Goal: Transaction & Acquisition: Purchase product/service

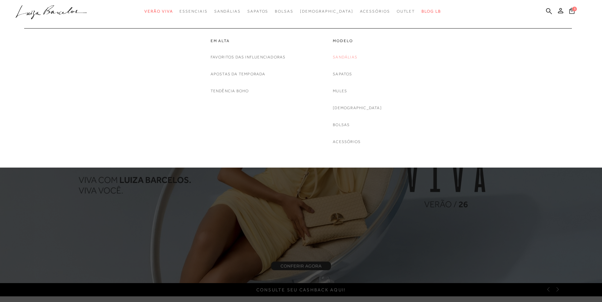
click at [357, 56] on link "Sandálias" at bounding box center [345, 57] width 25 height 7
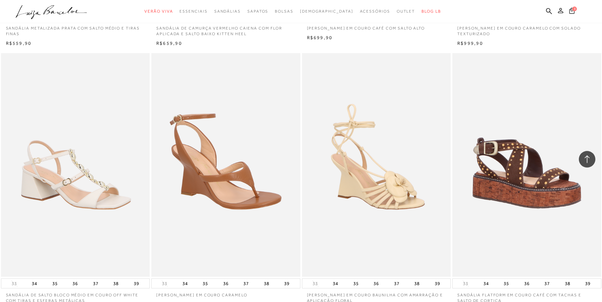
scroll to position [541, 0]
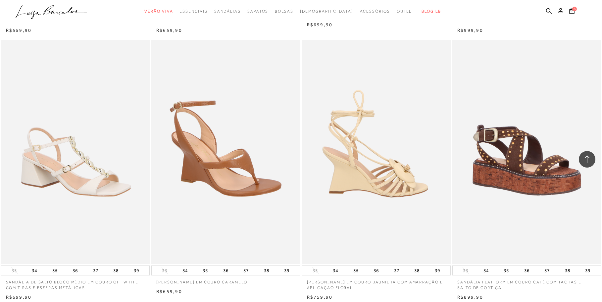
click at [358, 189] on img at bounding box center [377, 151] width 148 height 223
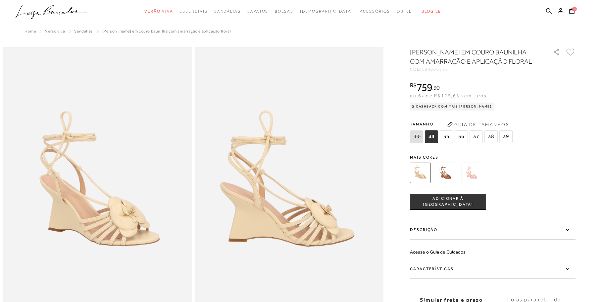
click at [444, 183] on img at bounding box center [446, 172] width 21 height 21
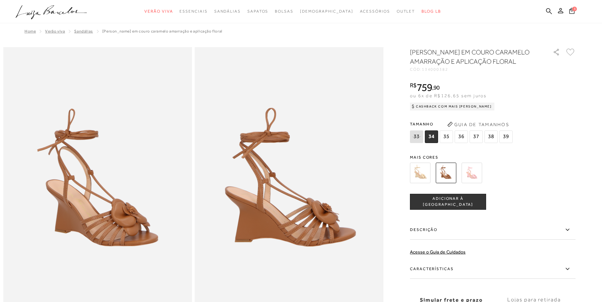
click at [422, 183] on img at bounding box center [420, 172] width 21 height 21
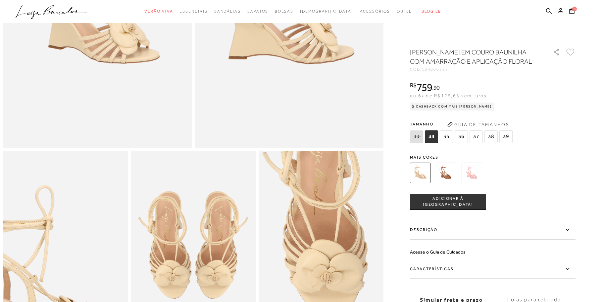
scroll to position [250, 0]
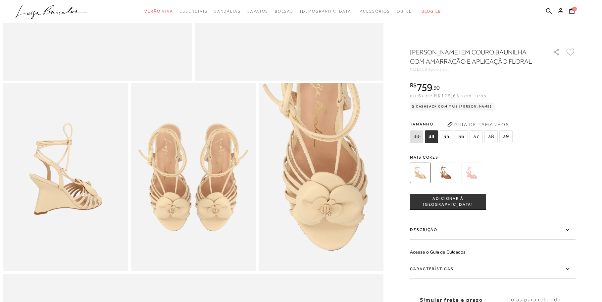
click at [474, 143] on span "37" at bounding box center [476, 136] width 13 height 13
click at [453, 209] on button "ADICIONAR À SACOLA" at bounding box center [448, 202] width 76 height 16
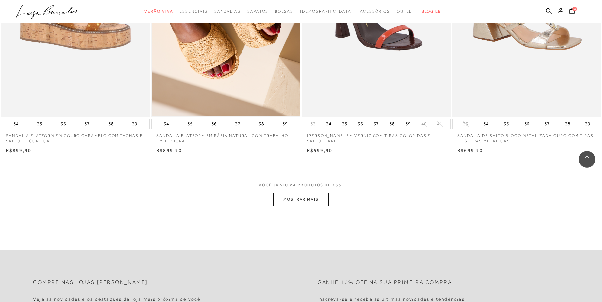
scroll to position [1521, 0]
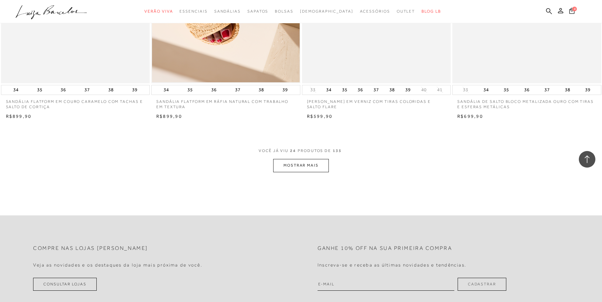
click at [290, 165] on button "MOSTRAR MAIS" at bounding box center [301, 165] width 56 height 13
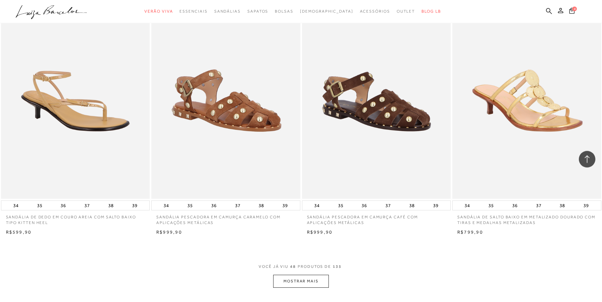
scroll to position [3008, 0]
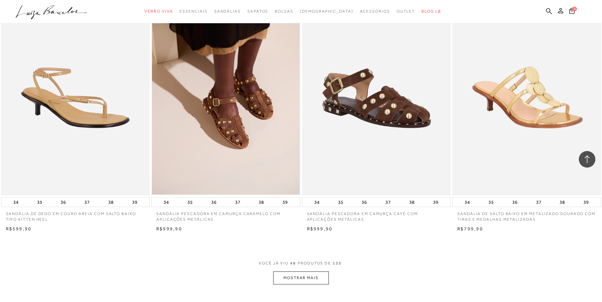
click at [304, 277] on button "MOSTRAR MAIS" at bounding box center [301, 277] width 56 height 13
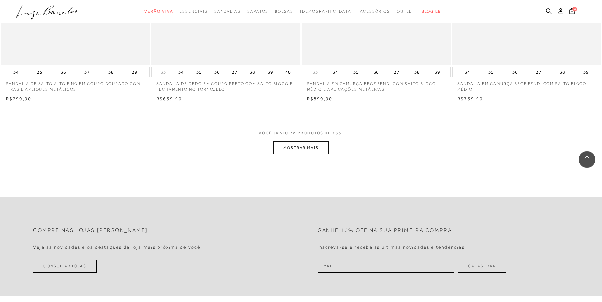
scroll to position [4698, 0]
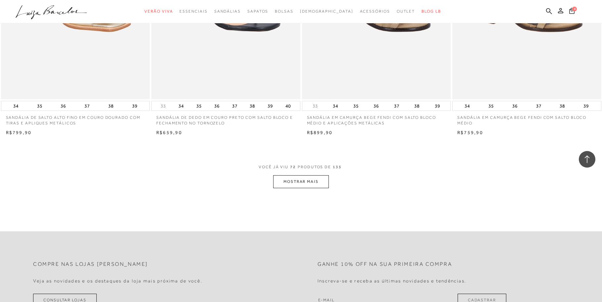
click at [312, 185] on button "MOSTRAR MAIS" at bounding box center [301, 181] width 56 height 13
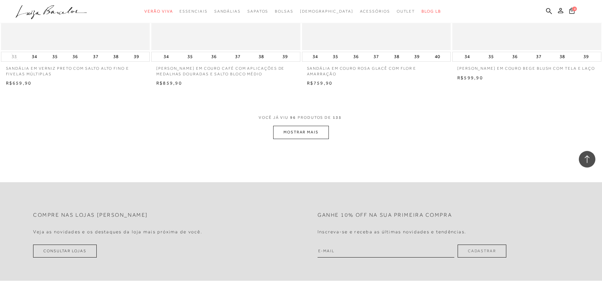
scroll to position [6388, 0]
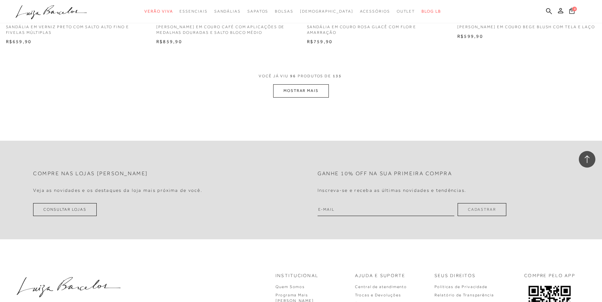
click at [311, 93] on button "MOSTRAR MAIS" at bounding box center [301, 90] width 56 height 13
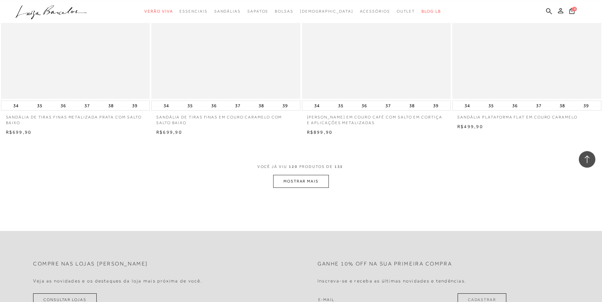
scroll to position [7908, 0]
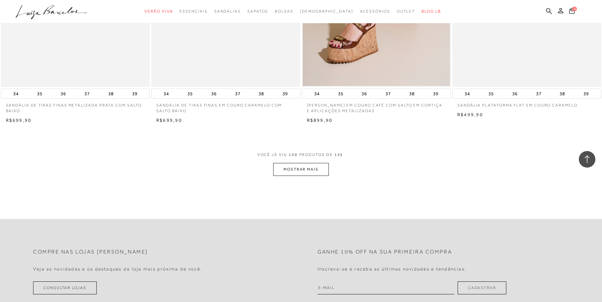
click at [305, 170] on button "MOSTRAR MAIS" at bounding box center [301, 169] width 56 height 13
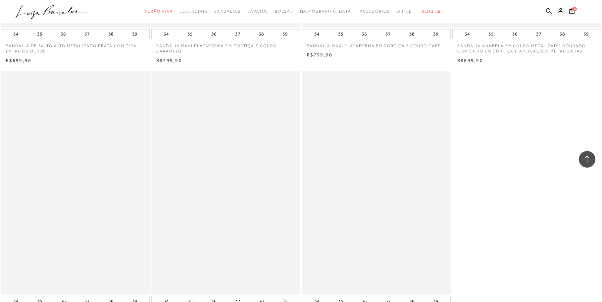
scroll to position [8686, 0]
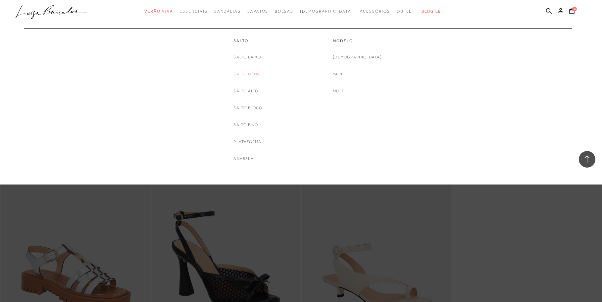
click at [251, 75] on link "Salto Médio" at bounding box center [248, 74] width 28 height 7
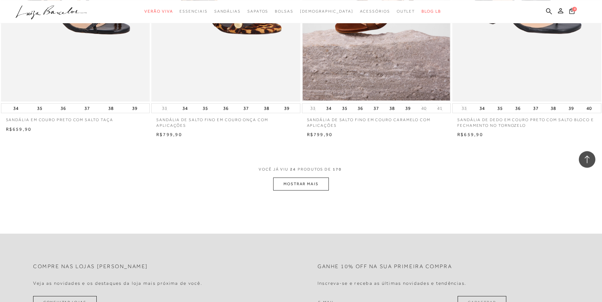
scroll to position [1521, 0]
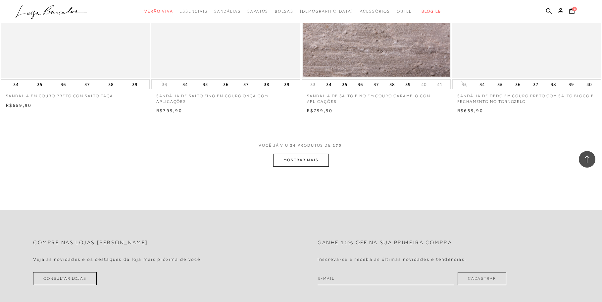
click at [290, 159] on button "MOSTRAR MAIS" at bounding box center [301, 159] width 56 height 13
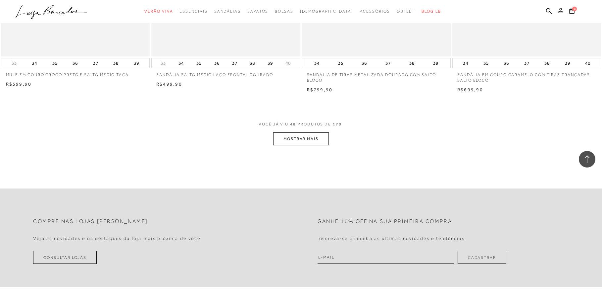
scroll to position [3143, 0]
click at [301, 137] on button "MOSTRAR MAIS" at bounding box center [301, 136] width 56 height 13
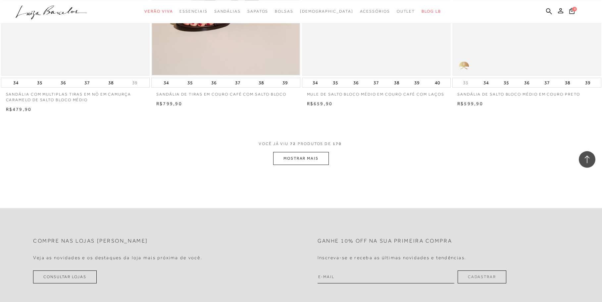
scroll to position [4731, 0]
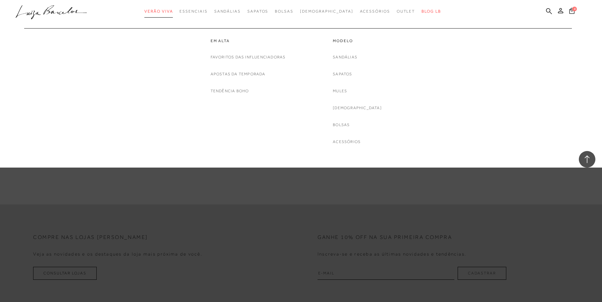
click at [173, 11] on span "Verão Viva" at bounding box center [158, 11] width 28 height 5
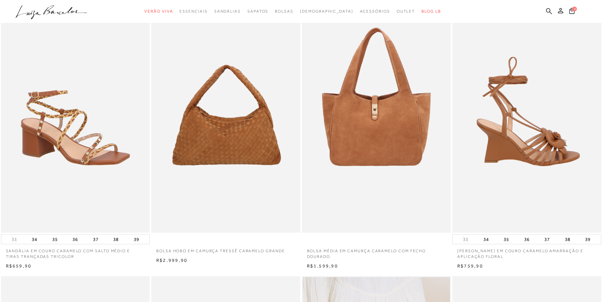
scroll to position [68, 0]
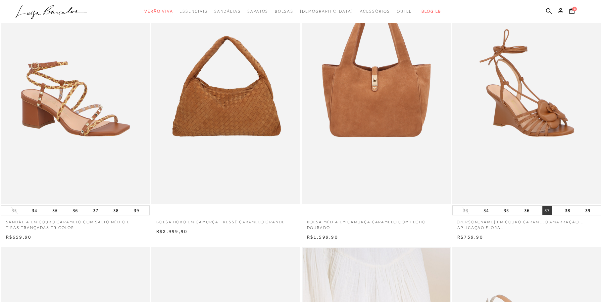
click at [548, 209] on button "37" at bounding box center [547, 209] width 9 height 9
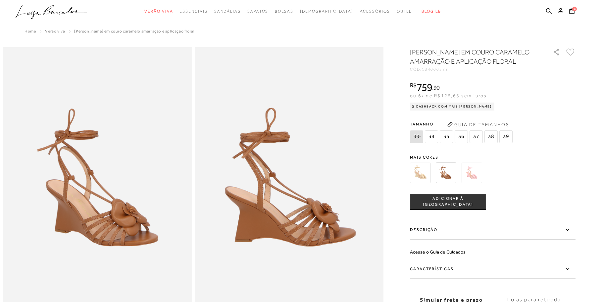
click at [449, 207] on button "ADICIONAR À SACOLA" at bounding box center [448, 202] width 76 height 16
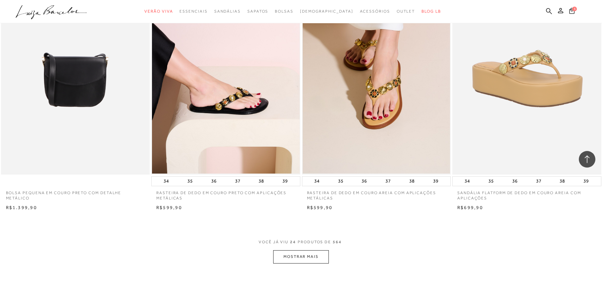
scroll to position [1453, 0]
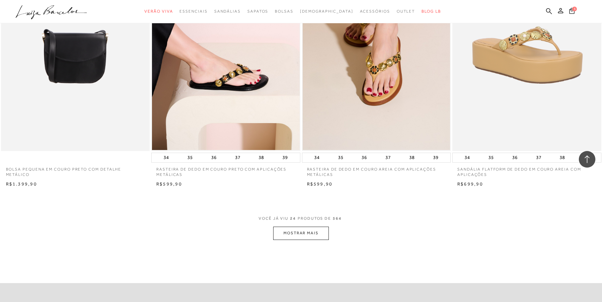
click at [301, 234] on button "MOSTRAR MAIS" at bounding box center [301, 232] width 56 height 13
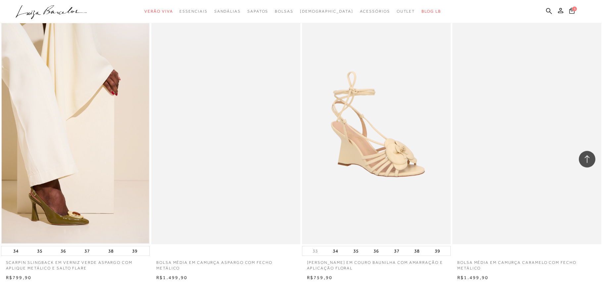
scroll to position [3177, 0]
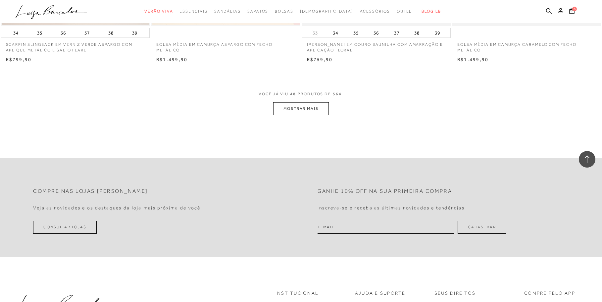
click at [301, 111] on button "MOSTRAR MAIS" at bounding box center [301, 108] width 56 height 13
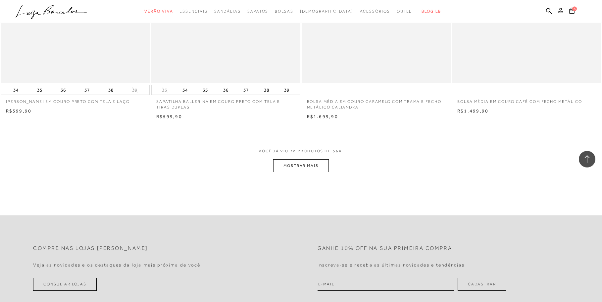
scroll to position [4731, 0]
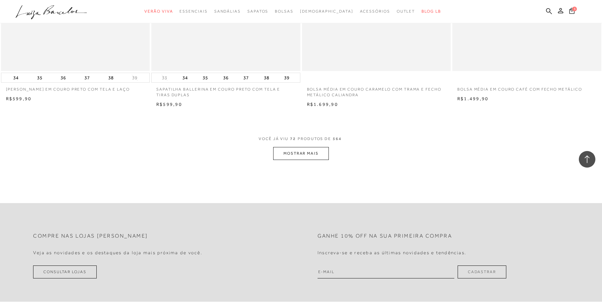
click at [300, 154] on button "MOSTRAR MAIS" at bounding box center [301, 153] width 56 height 13
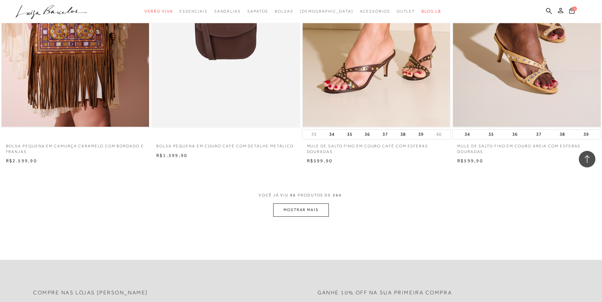
scroll to position [6320, 0]
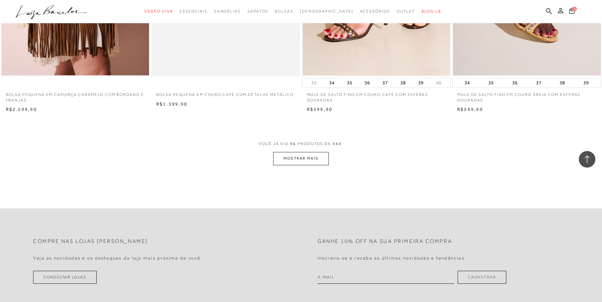
click at [314, 160] on button "MOSTRAR MAIS" at bounding box center [301, 158] width 56 height 13
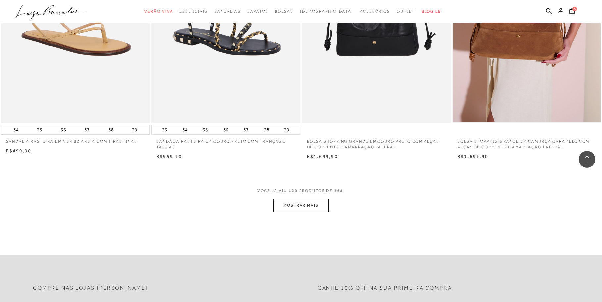
scroll to position [7908, 0]
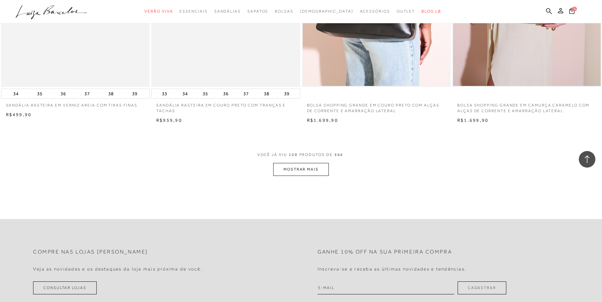
click at [291, 169] on button "MOSTRAR MAIS" at bounding box center [301, 169] width 56 height 13
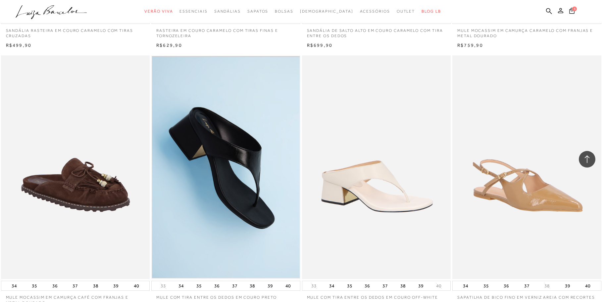
scroll to position [9463, 0]
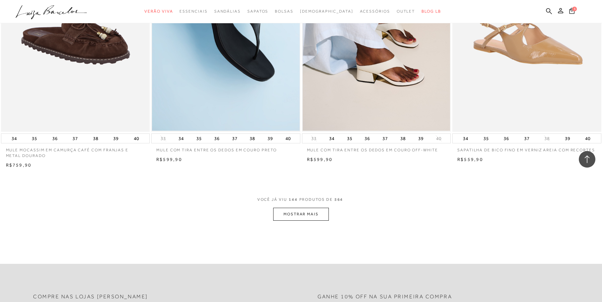
click at [303, 218] on button "MOSTRAR MAIS" at bounding box center [301, 213] width 56 height 13
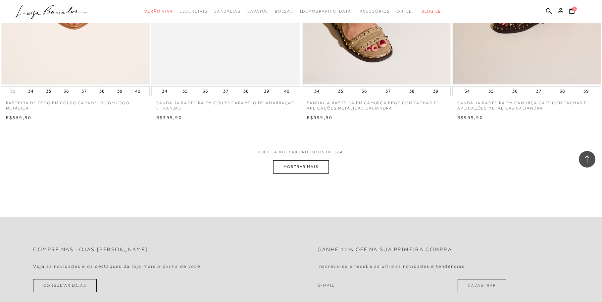
scroll to position [11119, 0]
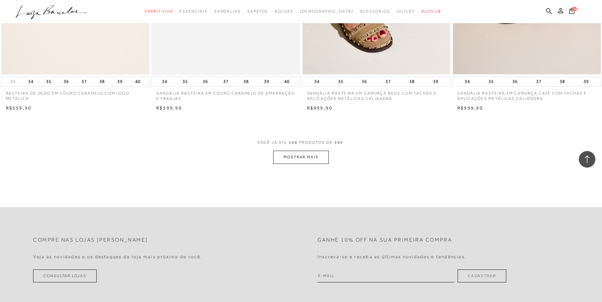
click at [299, 156] on button "MOSTRAR MAIS" at bounding box center [301, 156] width 56 height 13
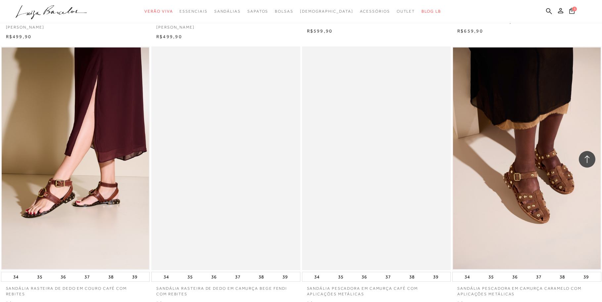
scroll to position [11525, 0]
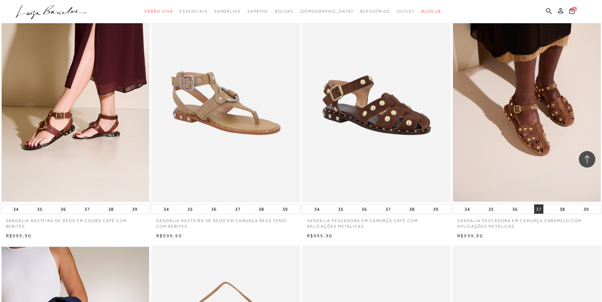
click at [538, 208] on button "37" at bounding box center [538, 208] width 9 height 9
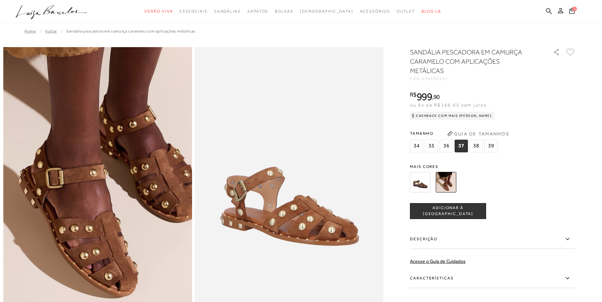
click at [116, 247] on img at bounding box center [79, 130] width 378 height 567
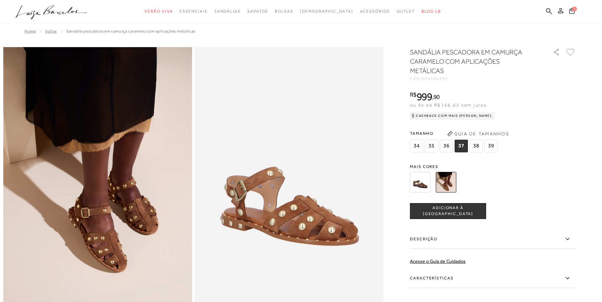
click at [304, 219] on img at bounding box center [289, 188] width 189 height 283
click at [425, 172] on img at bounding box center [420, 182] width 21 height 21
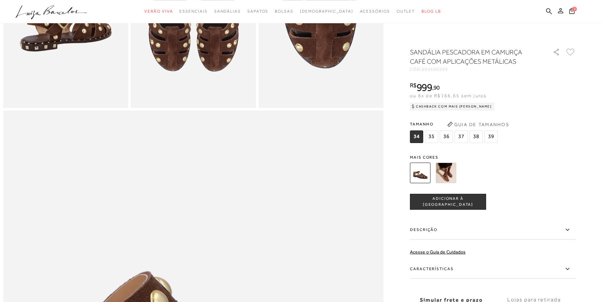
scroll to position [372, 0]
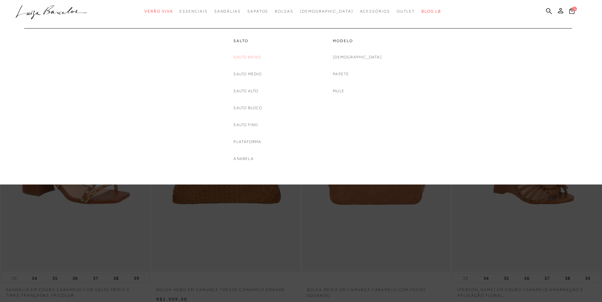
click at [252, 56] on link "Salto Baixo" at bounding box center [248, 57] width 28 height 7
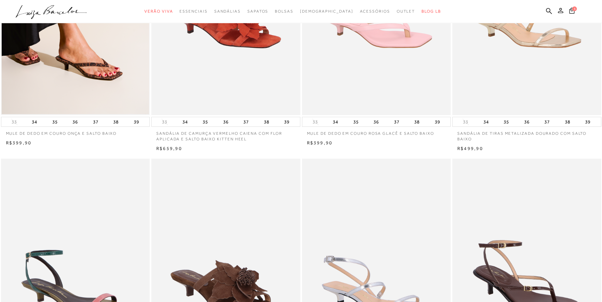
scroll to position [135, 0]
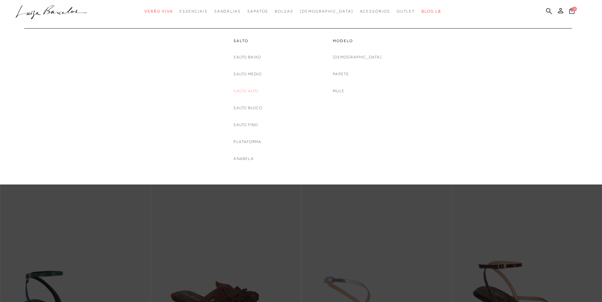
click at [245, 91] on link "Salto Alto" at bounding box center [246, 90] width 25 height 7
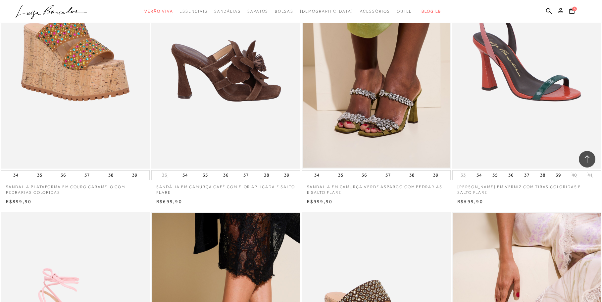
scroll to position [913, 0]
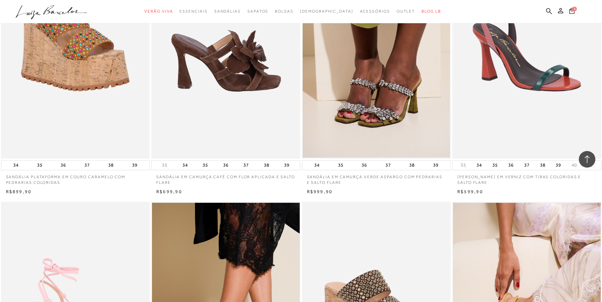
click at [216, 68] on img at bounding box center [226, 46] width 148 height 223
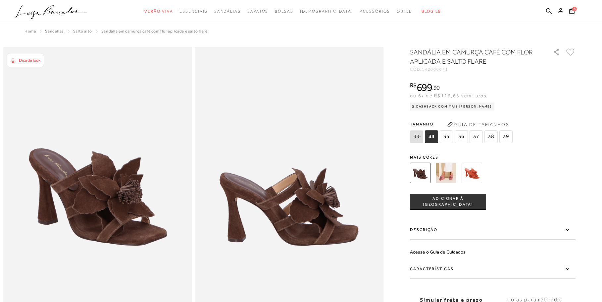
click at [474, 137] on span "37" at bounding box center [476, 136] width 13 height 13
click at [439, 202] on span "ADICIONAR À SACOLA" at bounding box center [449, 201] width 76 height 12
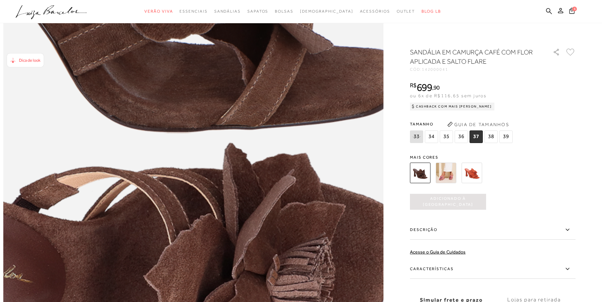
scroll to position [676, 0]
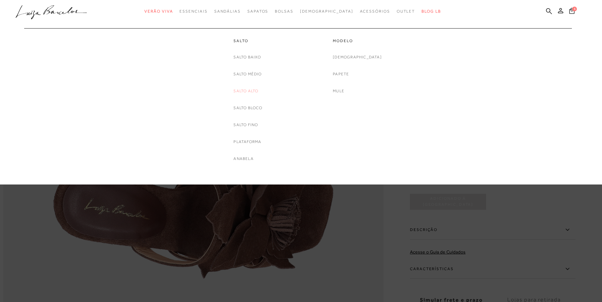
click at [249, 88] on link "Salto Alto" at bounding box center [246, 90] width 25 height 7
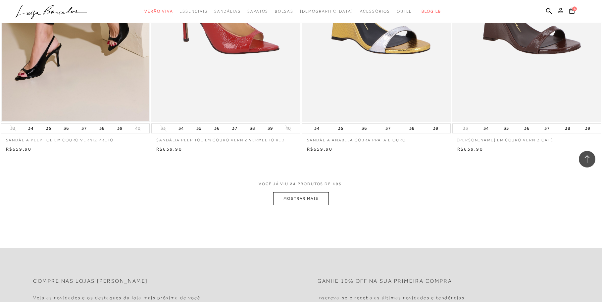
scroll to position [1487, 0]
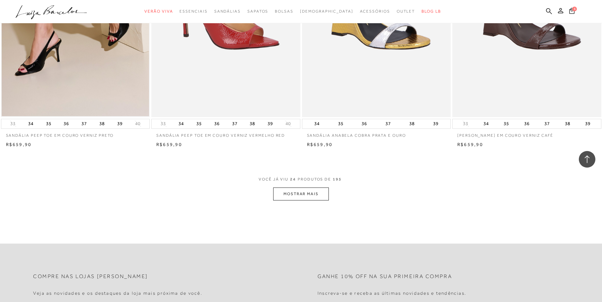
click at [298, 194] on button "MOSTRAR MAIS" at bounding box center [301, 193] width 56 height 13
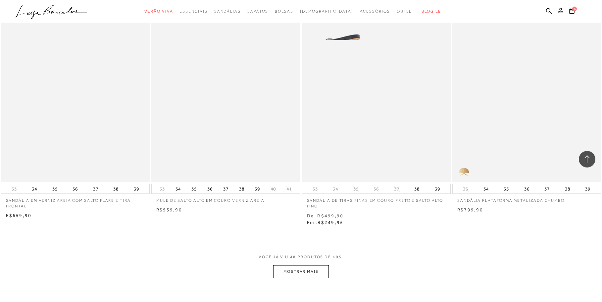
scroll to position [3075, 0]
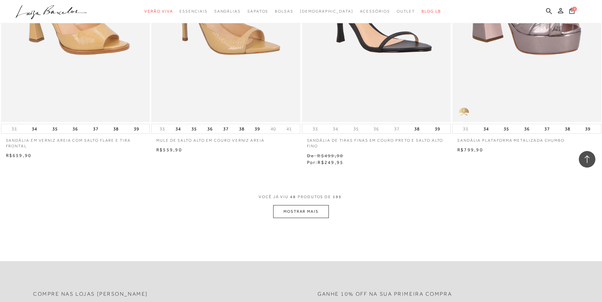
click at [295, 211] on button "MOSTRAR MAIS" at bounding box center [301, 211] width 56 height 13
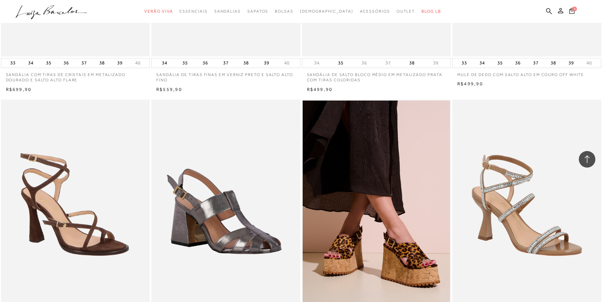
scroll to position [4630, 0]
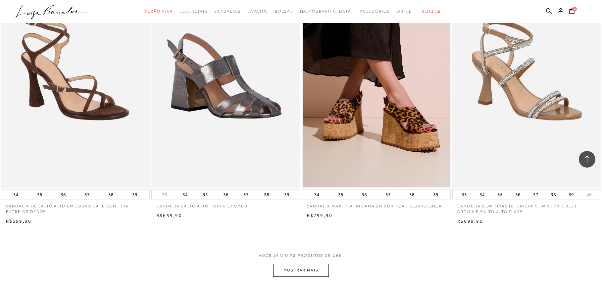
click at [289, 271] on button "MOSTRAR MAIS" at bounding box center [301, 269] width 56 height 13
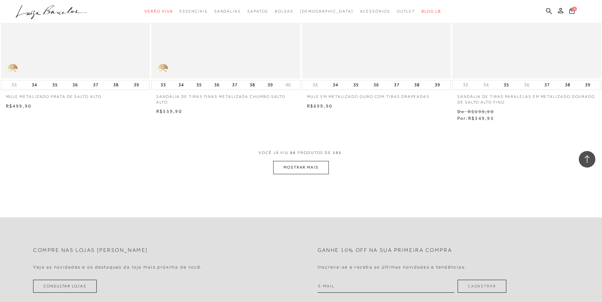
scroll to position [6354, 0]
click at [312, 166] on button "MOSTRAR MAIS" at bounding box center [301, 166] width 56 height 13
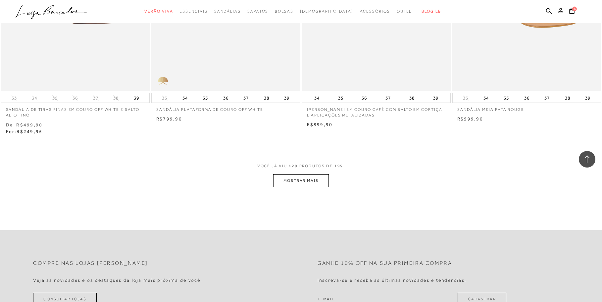
scroll to position [8010, 0]
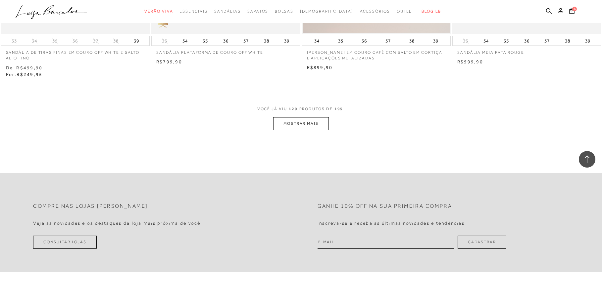
click at [305, 124] on button "MOSTRAR MAIS" at bounding box center [301, 123] width 56 height 13
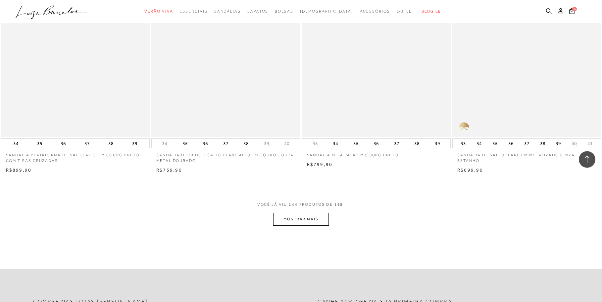
scroll to position [9531, 0]
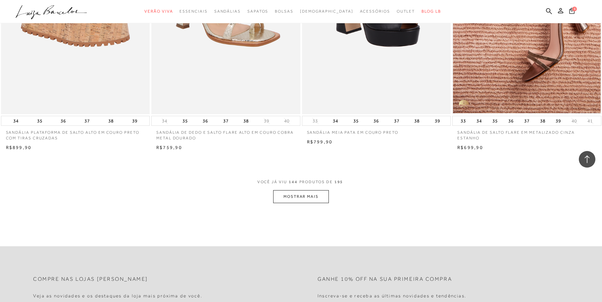
click at [300, 197] on button "MOSTRAR MAIS" at bounding box center [301, 196] width 56 height 13
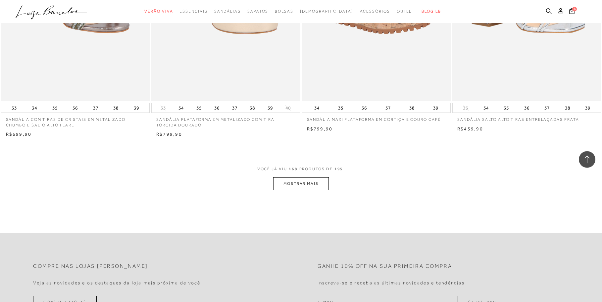
scroll to position [11153, 0]
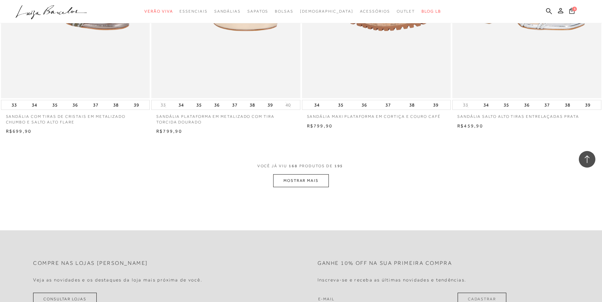
click at [297, 179] on button "MOSTRAR MAIS" at bounding box center [301, 180] width 56 height 13
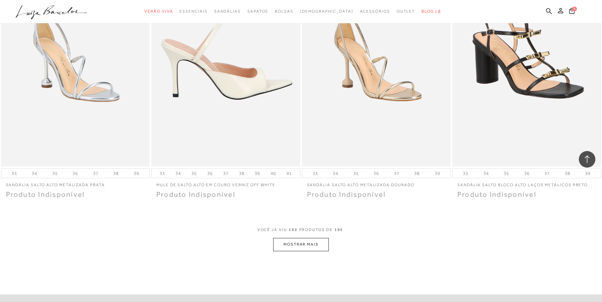
scroll to position [12707, 0]
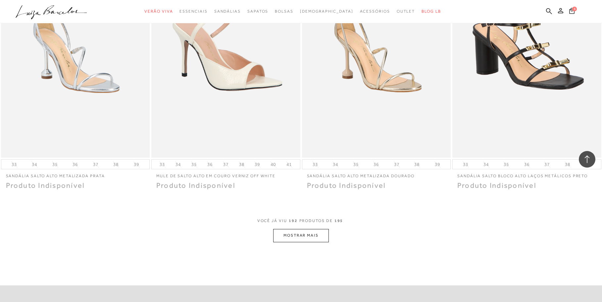
click at [304, 238] on button "MOSTRAR MAIS" at bounding box center [301, 235] width 56 height 13
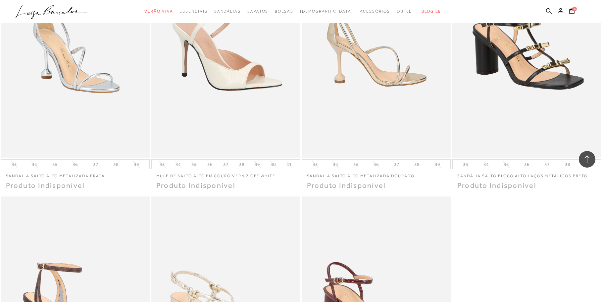
scroll to position [12910, 0]
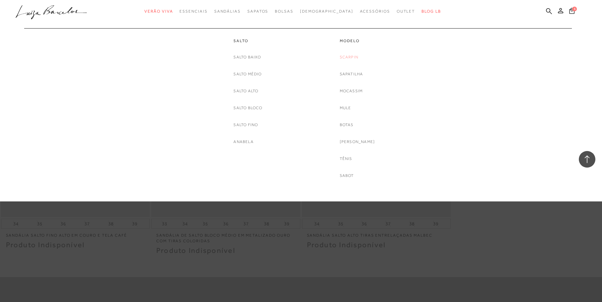
click at [359, 55] on link "Scarpin" at bounding box center [349, 57] width 19 height 7
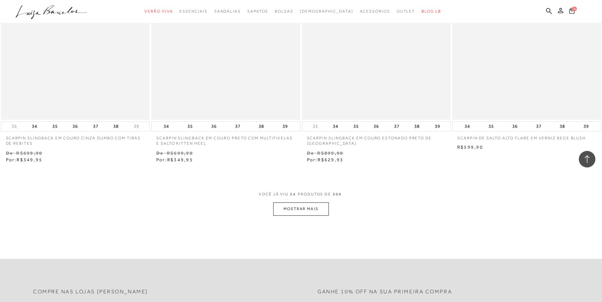
scroll to position [1487, 0]
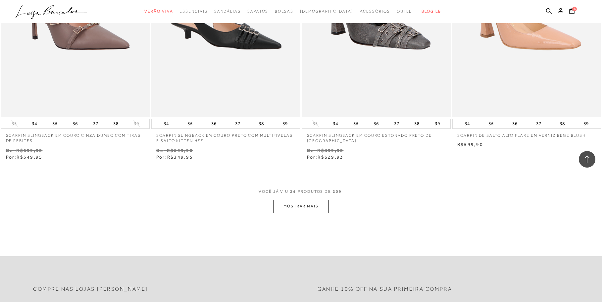
click at [295, 206] on button "MOSTRAR MAIS" at bounding box center [301, 205] width 56 height 13
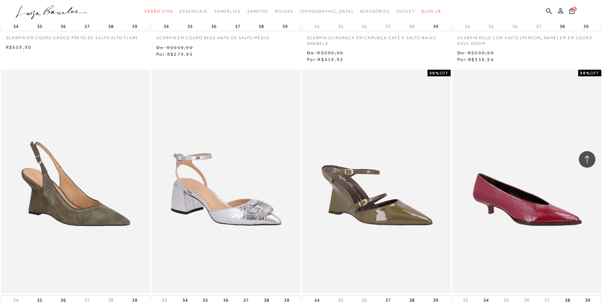
scroll to position [3008, 0]
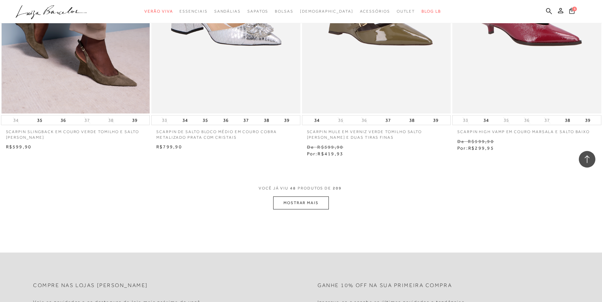
scroll to position [3177, 0]
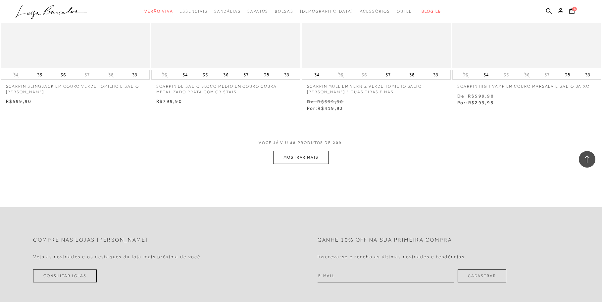
click at [304, 160] on button "MOSTRAR MAIS" at bounding box center [301, 157] width 56 height 13
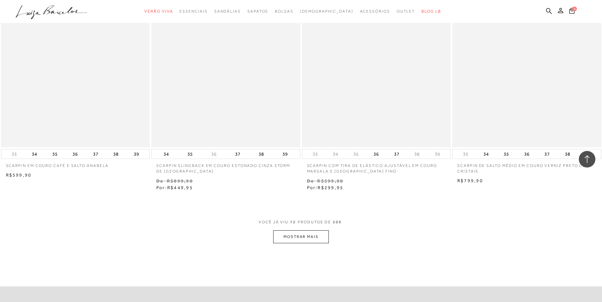
scroll to position [4799, 0]
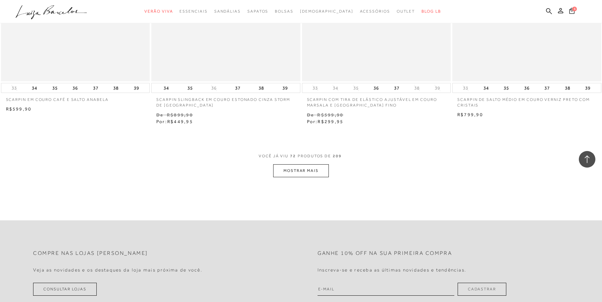
click at [298, 171] on button "MOSTRAR MAIS" at bounding box center [301, 170] width 56 height 13
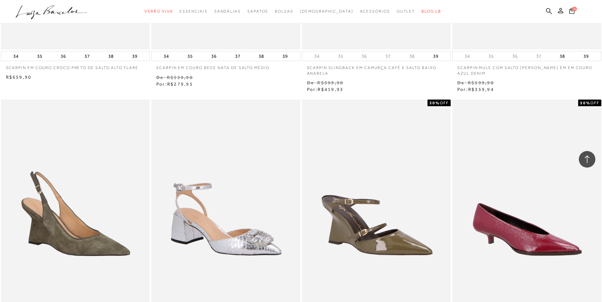
scroll to position [2906, 0]
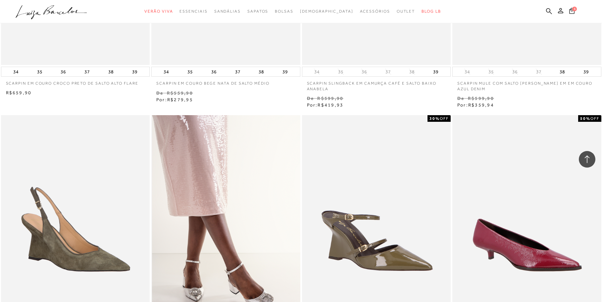
click at [224, 250] on img at bounding box center [226, 226] width 148 height 223
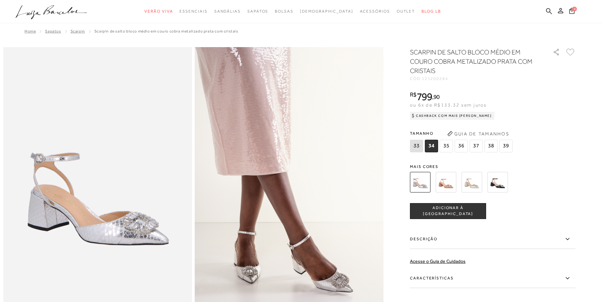
click at [445, 187] on img at bounding box center [446, 182] width 21 height 21
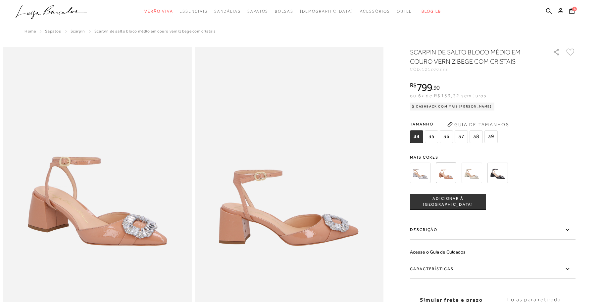
click at [463, 138] on span "37" at bounding box center [461, 136] width 13 height 13
click at [461, 199] on span "ADICIONAR À SACOLA" at bounding box center [449, 201] width 76 height 12
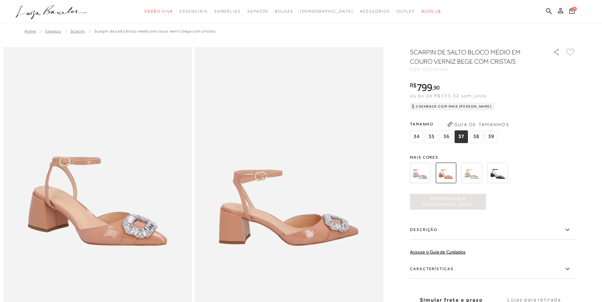
click at [470, 171] on img at bounding box center [472, 172] width 21 height 21
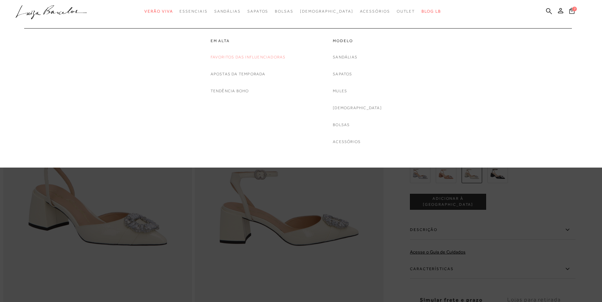
click at [226, 57] on link "Favoritos das Influenciadoras" at bounding box center [248, 57] width 75 height 7
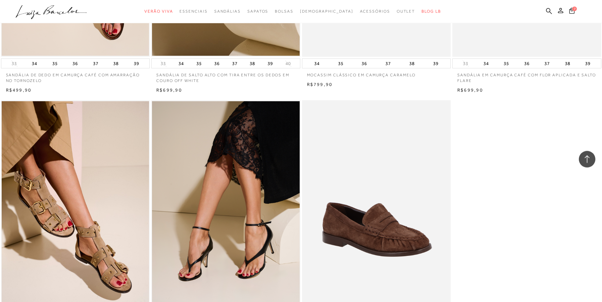
scroll to position [710, 0]
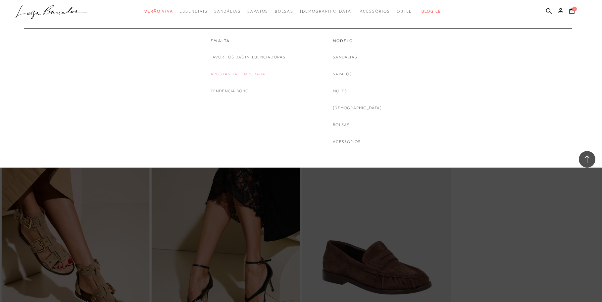
click at [232, 75] on link "Apostas da Temporada" at bounding box center [238, 74] width 55 height 7
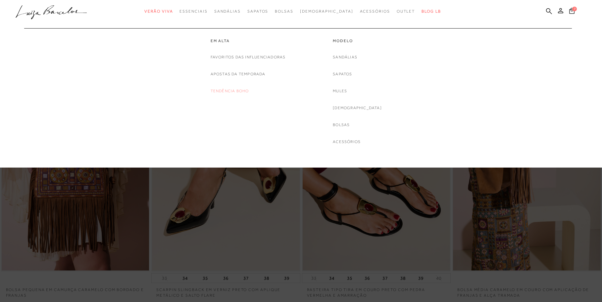
click at [229, 90] on link "Tendência Boho" at bounding box center [230, 90] width 38 height 7
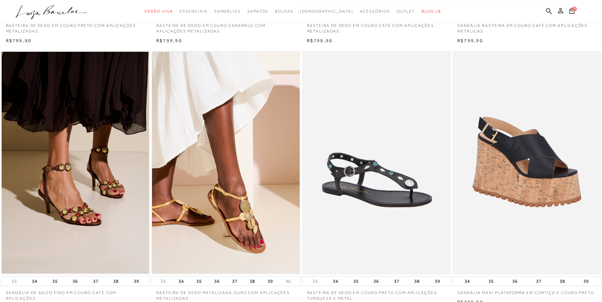
scroll to position [169, 0]
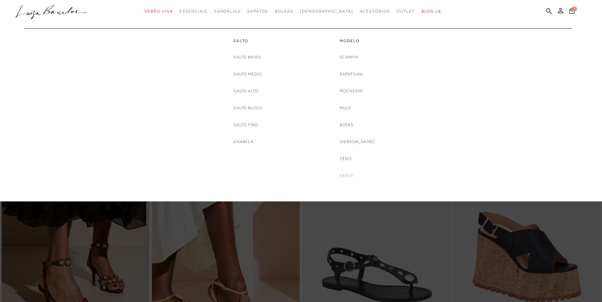
click at [351, 176] on link "Sabot" at bounding box center [347, 175] width 14 height 7
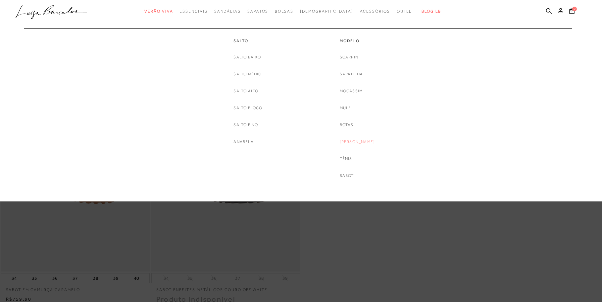
click at [357, 139] on link "[PERSON_NAME]" at bounding box center [357, 141] width 35 height 7
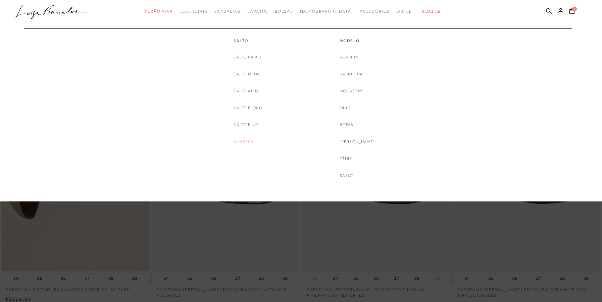
click at [247, 140] on link "Anabela" at bounding box center [244, 141] width 20 height 7
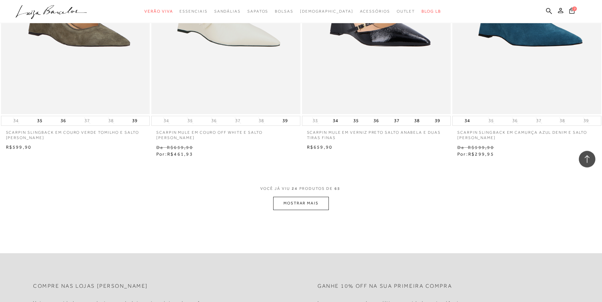
scroll to position [1521, 0]
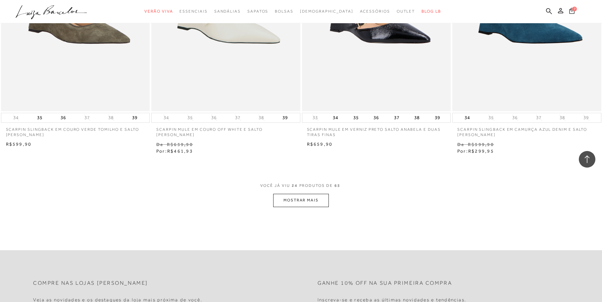
click at [573, 9] on icon at bounding box center [572, 11] width 5 height 6
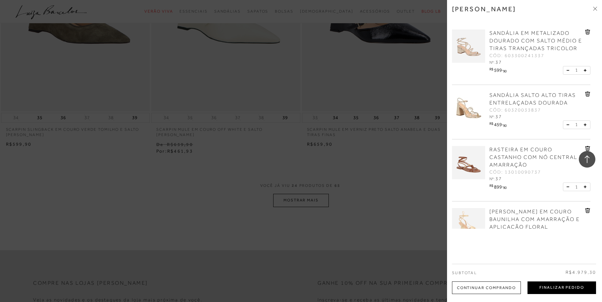
click at [548, 288] on button "Finalizar Pedido" at bounding box center [562, 287] width 69 height 13
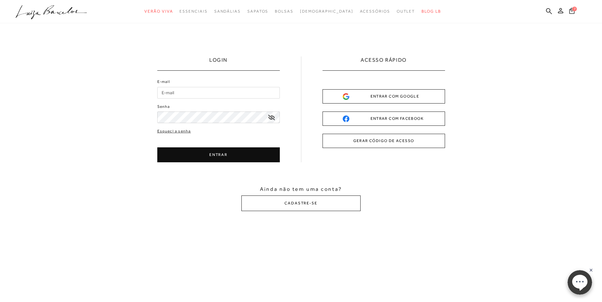
click at [183, 93] on input "E-mail" at bounding box center [218, 93] width 123 height 12
type input "anaclau@emater.tche.br"
click at [272, 116] on icon at bounding box center [271, 117] width 7 height 5
drag, startPoint x: 216, startPoint y: 156, endPoint x: 245, endPoint y: 130, distance: 39.4
click at [215, 156] on button "ENTRAR" at bounding box center [218, 154] width 123 height 15
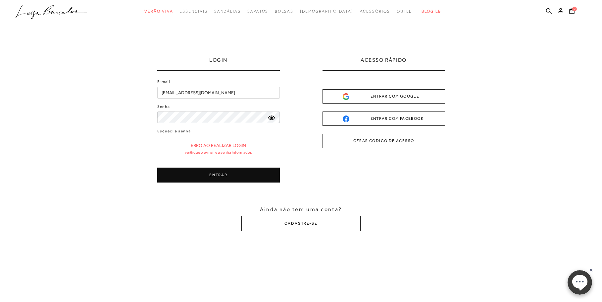
click at [222, 174] on button "ENTRAR" at bounding box center [218, 174] width 123 height 15
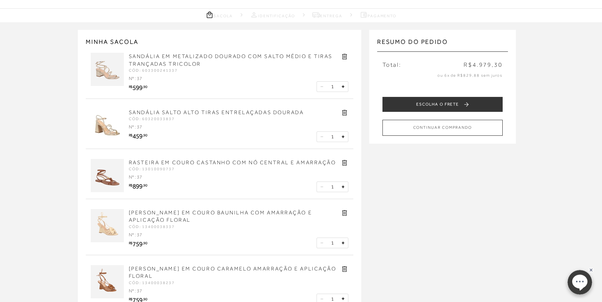
scroll to position [34, 0]
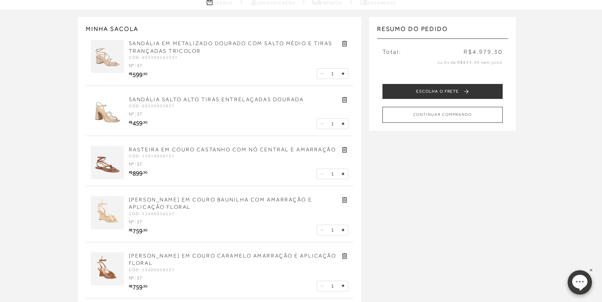
click at [344, 199] on icon at bounding box center [344, 200] width 5 height 6
click at [347, 150] on icon at bounding box center [344, 150] width 5 height 6
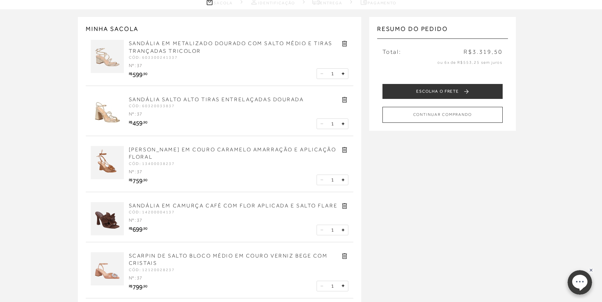
click at [347, 150] on icon at bounding box center [344, 150] width 5 height 6
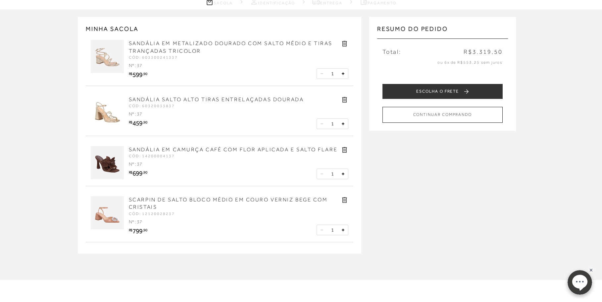
click at [347, 149] on icon at bounding box center [344, 150] width 5 height 6
click at [344, 150] on icon at bounding box center [344, 150] width 5 height 6
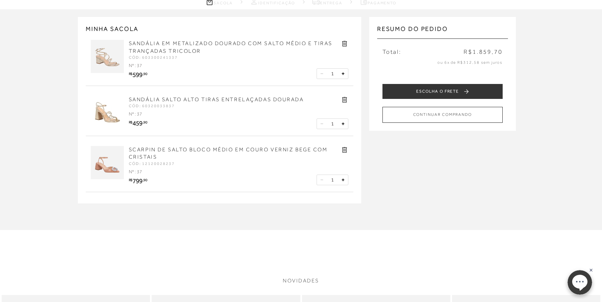
click at [344, 151] on icon at bounding box center [345, 150] width 8 height 8
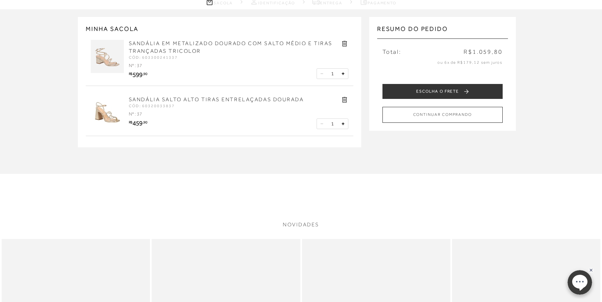
click at [162, 100] on link "SANDÁLIA SALTO ALTO TIRAS ENTRELAÇADAS DOURADA" at bounding box center [216, 99] width 175 height 6
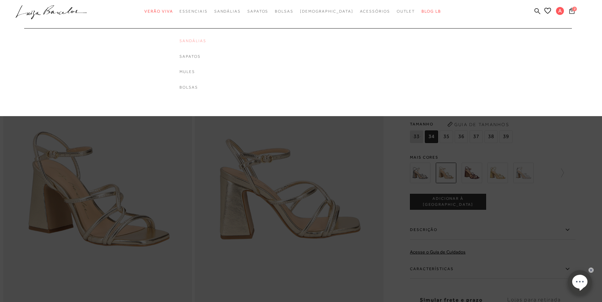
click at [206, 40] on link "Sandálias" at bounding box center [193, 41] width 27 height 6
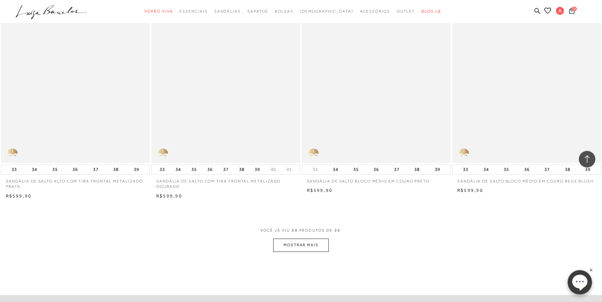
scroll to position [1521, 0]
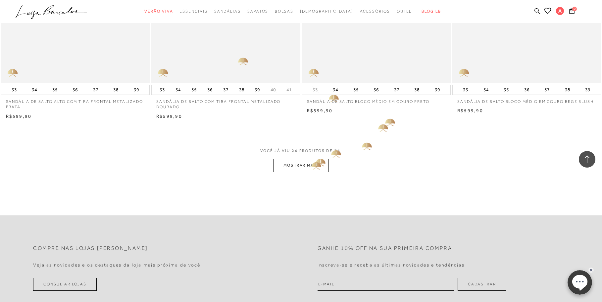
click at [308, 166] on button "MOSTRAR MAIS" at bounding box center [301, 165] width 56 height 13
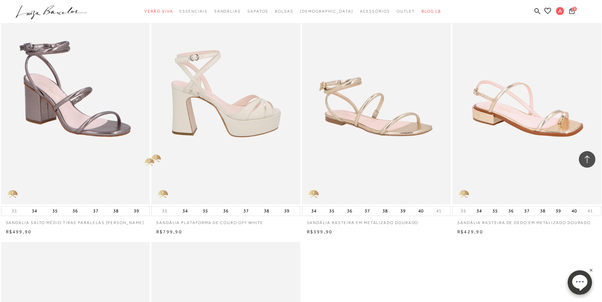
scroll to position [1926, 0]
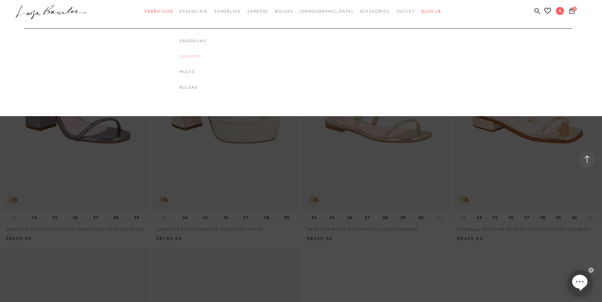
click at [202, 57] on link "Sapatos" at bounding box center [193, 57] width 27 height 6
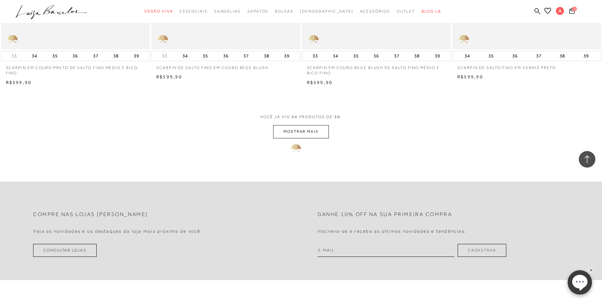
scroll to position [1453, 0]
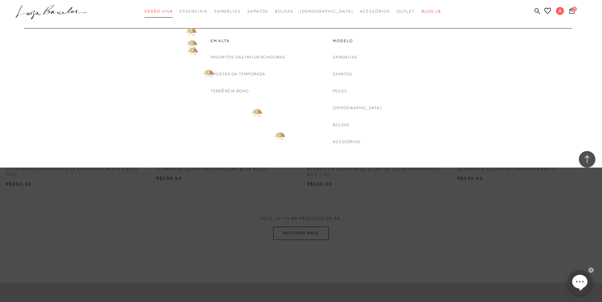
click at [173, 10] on span "Verão Viva" at bounding box center [158, 11] width 28 height 5
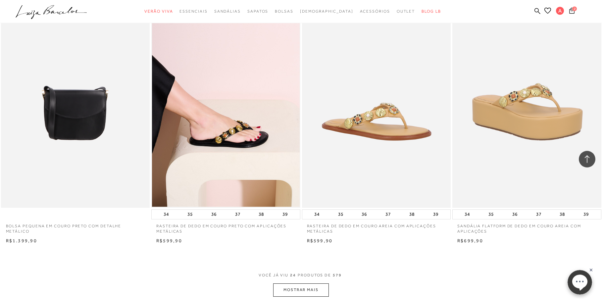
scroll to position [1419, 0]
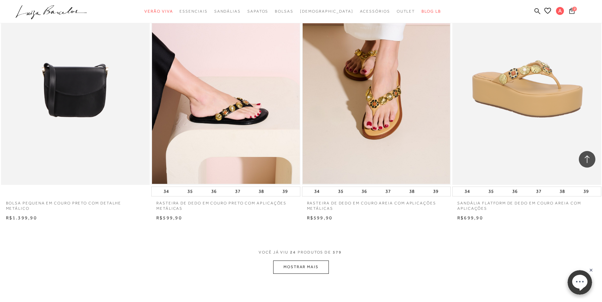
click at [297, 268] on button "MOSTRAR MAIS" at bounding box center [301, 266] width 56 height 13
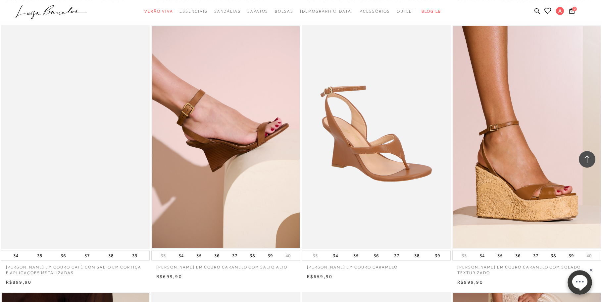
scroll to position [2163, 0]
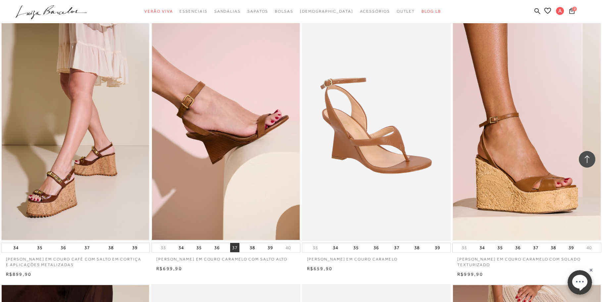
click at [234, 247] on button "37" at bounding box center [234, 247] width 9 height 9
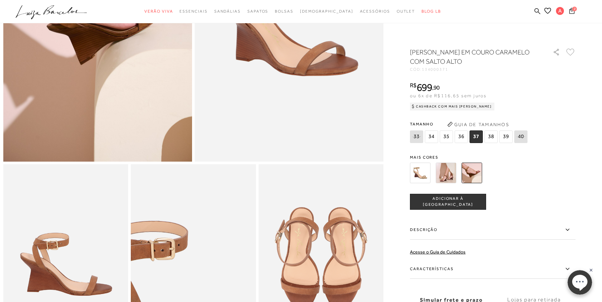
scroll to position [203, 0]
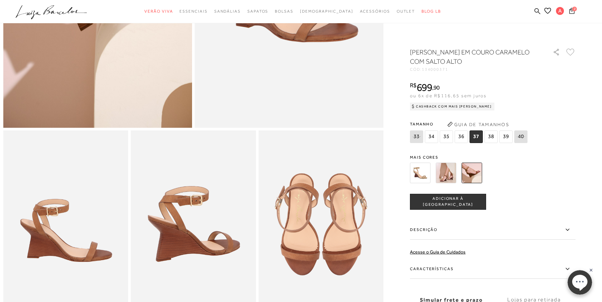
click at [442, 178] on img at bounding box center [446, 172] width 21 height 21
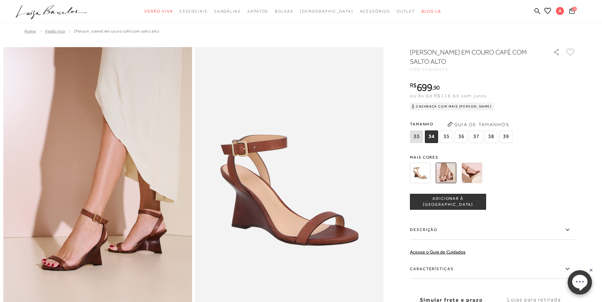
click at [467, 174] on img at bounding box center [472, 172] width 21 height 21
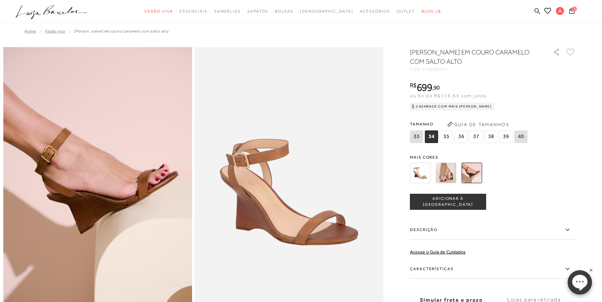
click at [414, 174] on img at bounding box center [420, 172] width 21 height 21
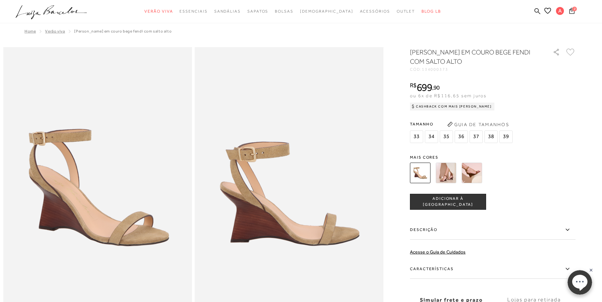
click at [468, 172] on img at bounding box center [472, 172] width 21 height 21
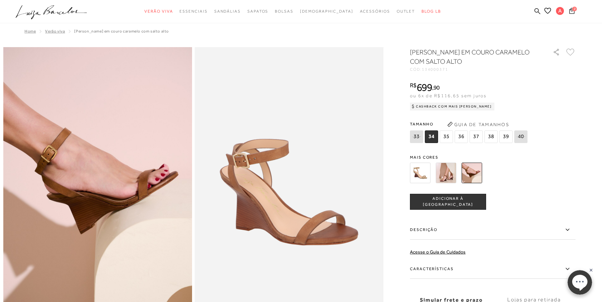
click at [472, 137] on span "37" at bounding box center [476, 136] width 13 height 13
click at [437, 204] on span "ADICIONAR À [GEOGRAPHIC_DATA]" at bounding box center [449, 201] width 76 height 12
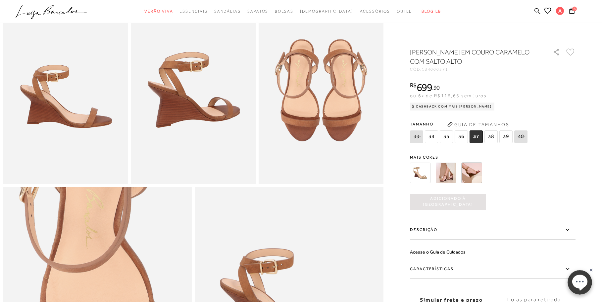
scroll to position [304, 0]
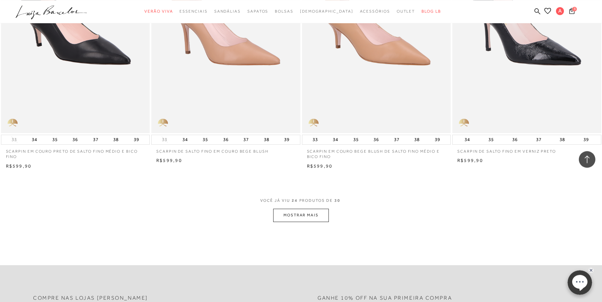
scroll to position [1521, 0]
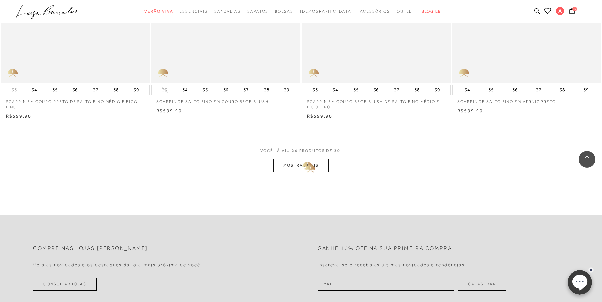
click at [302, 166] on button "MOSTRAR MAIS" at bounding box center [301, 165] width 56 height 13
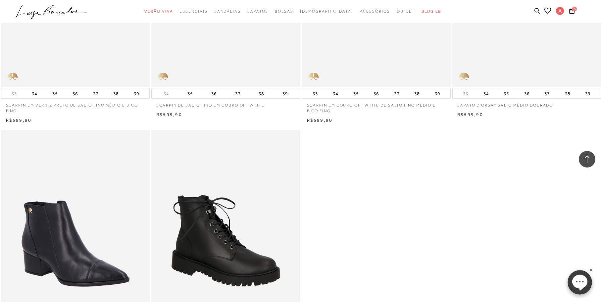
scroll to position [1825, 0]
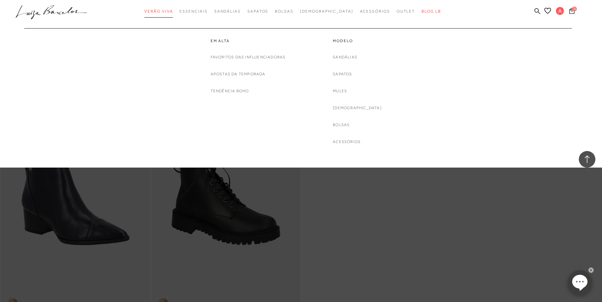
click at [168, 13] on span "Verão Viva" at bounding box center [158, 11] width 28 height 5
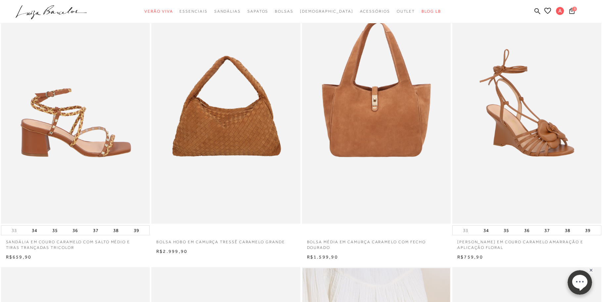
scroll to position [68, 0]
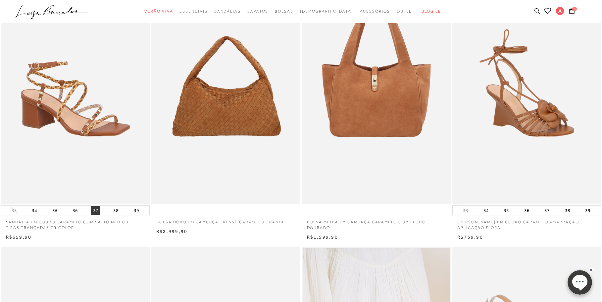
click at [96, 210] on button "37" at bounding box center [95, 209] width 9 height 9
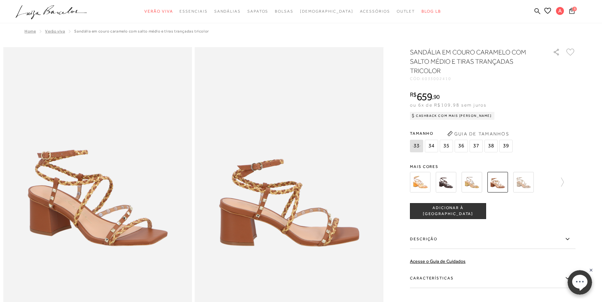
click at [454, 211] on span "ADICIONAR À [GEOGRAPHIC_DATA]" at bounding box center [449, 211] width 76 height 12
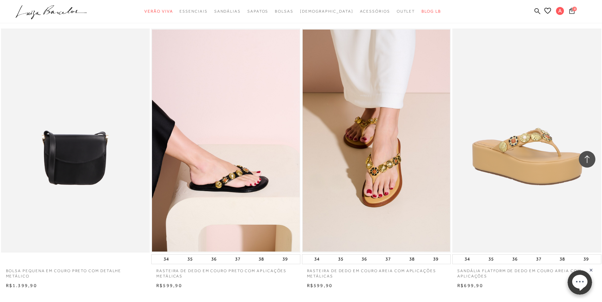
scroll to position [1588, 0]
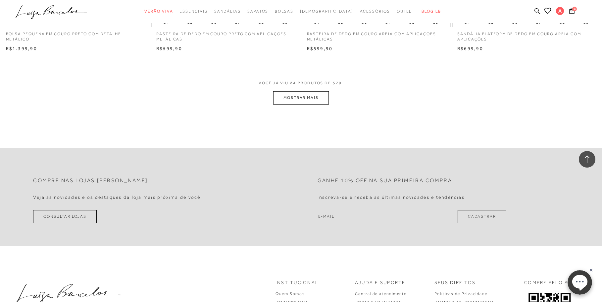
click at [311, 97] on button "MOSTRAR MAIS" at bounding box center [301, 97] width 56 height 13
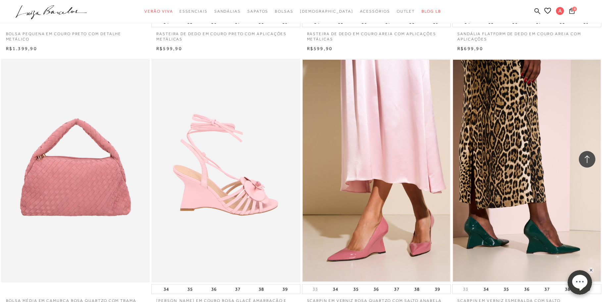
scroll to position [1656, 0]
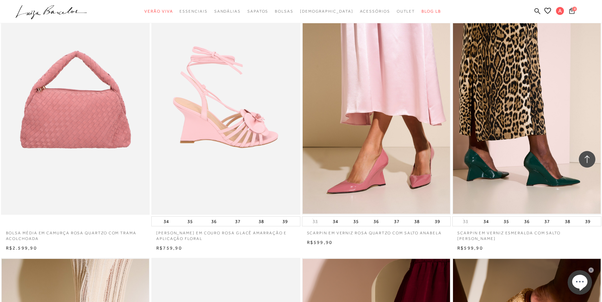
click at [218, 136] on img at bounding box center [226, 102] width 148 height 223
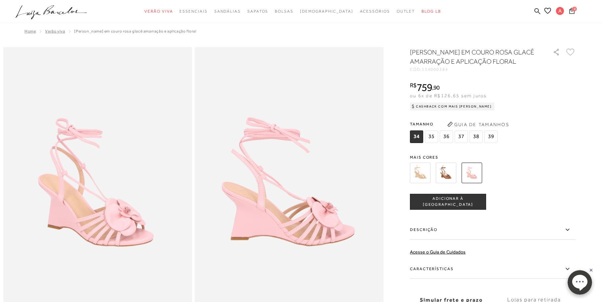
click at [422, 183] on img at bounding box center [420, 172] width 21 height 21
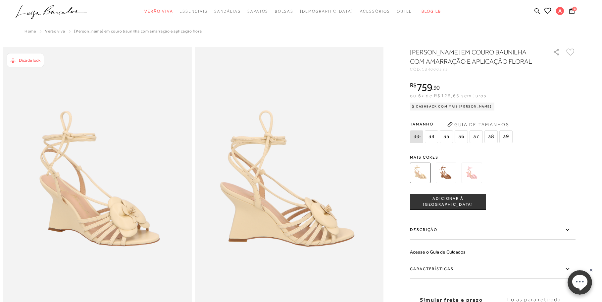
click at [287, 239] on img at bounding box center [289, 188] width 189 height 283
click at [446, 181] on img at bounding box center [446, 172] width 21 height 21
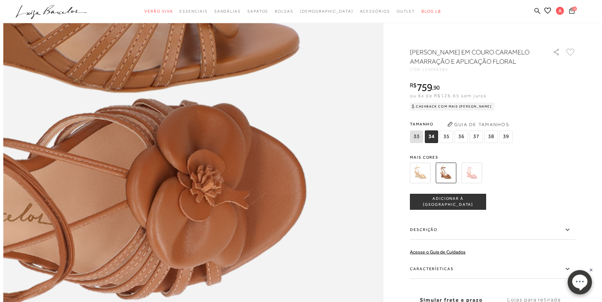
scroll to position [575, 0]
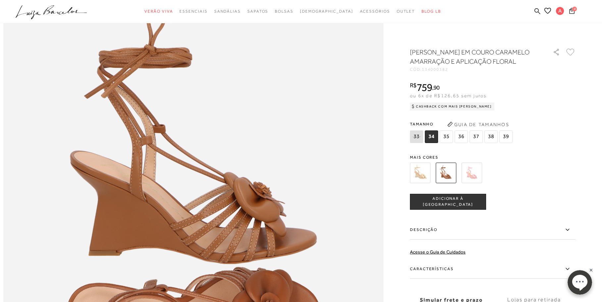
click at [476, 143] on span "37" at bounding box center [476, 136] width 13 height 13
click at [456, 207] on span "ADICIONAR À [GEOGRAPHIC_DATA]" at bounding box center [449, 201] width 76 height 12
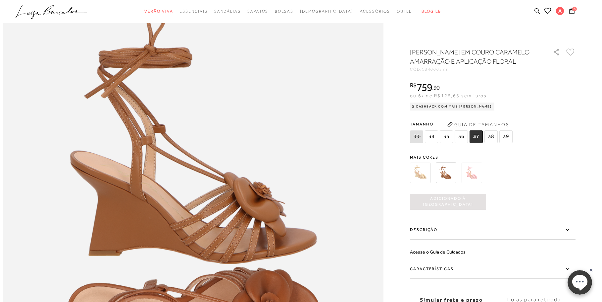
click at [573, 10] on icon at bounding box center [572, 11] width 5 height 6
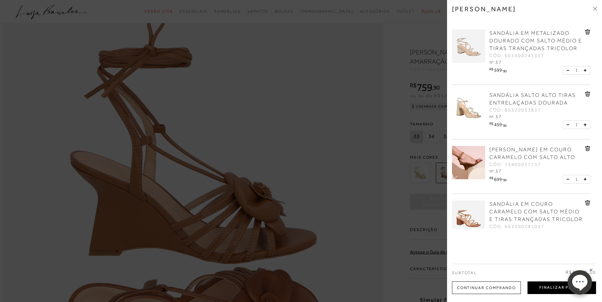
click at [545, 285] on button "Finalizar Pedido" at bounding box center [562, 287] width 69 height 13
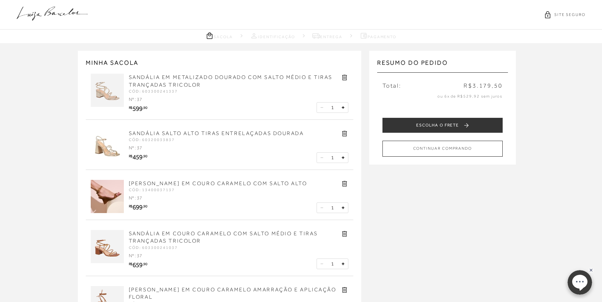
click at [344, 78] on icon at bounding box center [344, 78] width 5 height 6
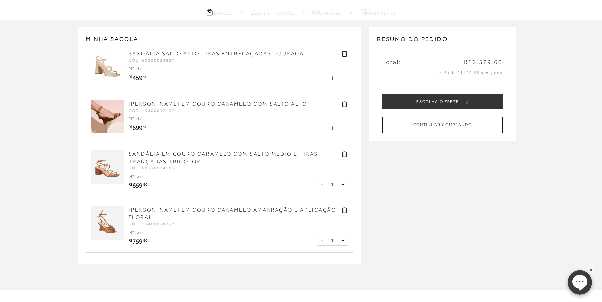
scroll to position [34, 0]
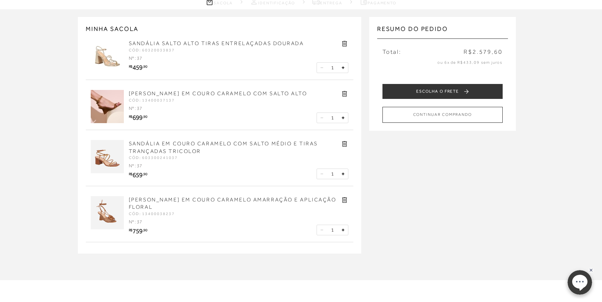
click at [345, 92] on icon at bounding box center [345, 94] width 8 height 8
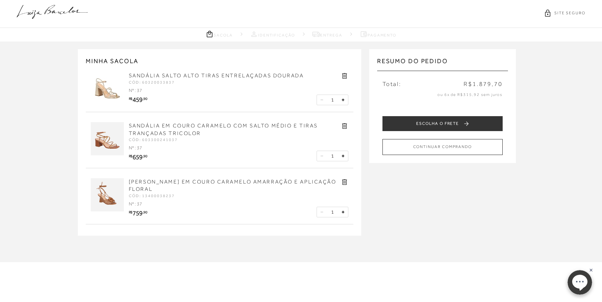
scroll to position [0, 0]
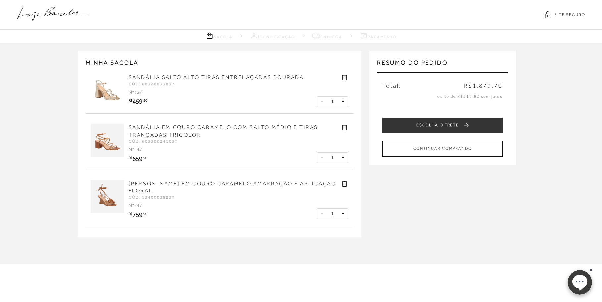
click at [52, 14] on icon at bounding box center [52, 14] width 71 height 14
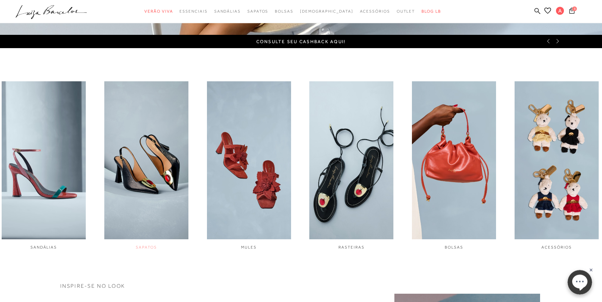
scroll to position [270, 0]
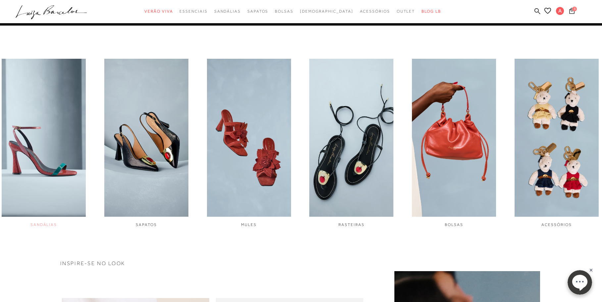
click at [49, 167] on img "1 / 6" at bounding box center [44, 138] width 84 height 158
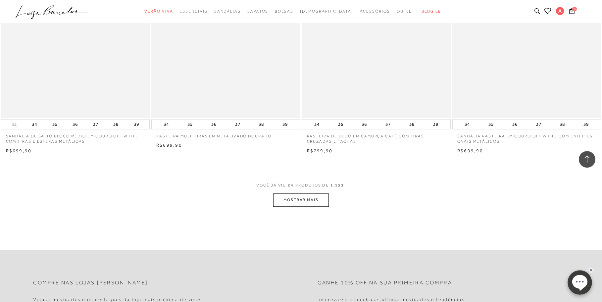
scroll to position [1487, 0]
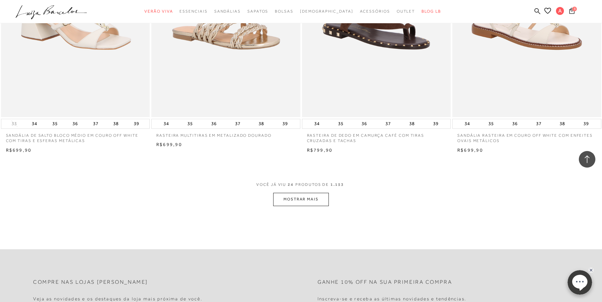
click at [292, 198] on button "MOSTRAR MAIS" at bounding box center [301, 199] width 56 height 13
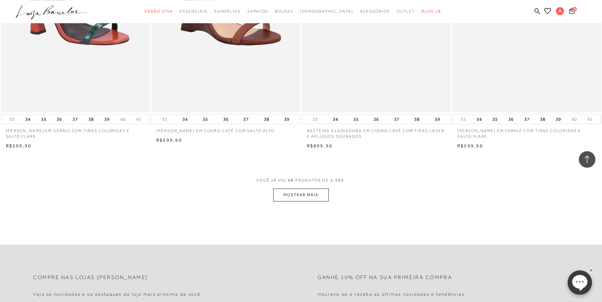
scroll to position [3211, 0]
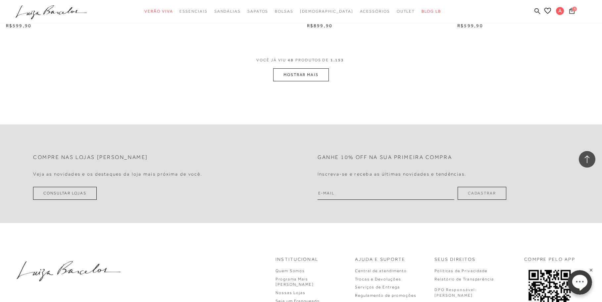
click at [301, 75] on button "MOSTRAR MAIS" at bounding box center [301, 74] width 56 height 13
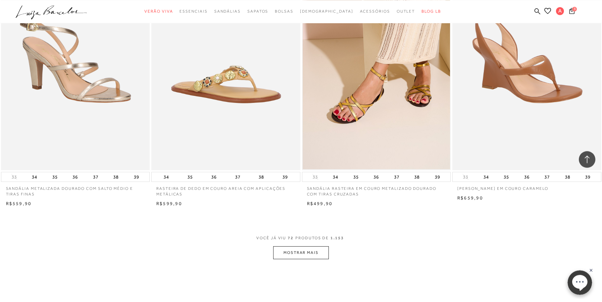
scroll to position [4664, 0]
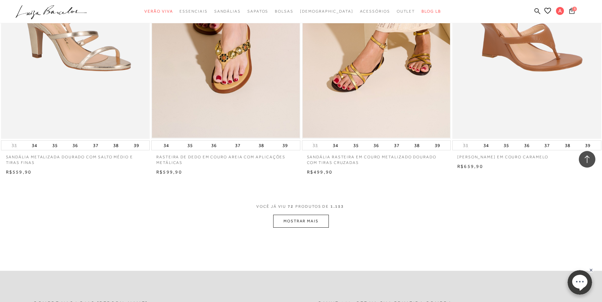
click at [293, 222] on button "MOSTRAR MAIS" at bounding box center [301, 220] width 56 height 13
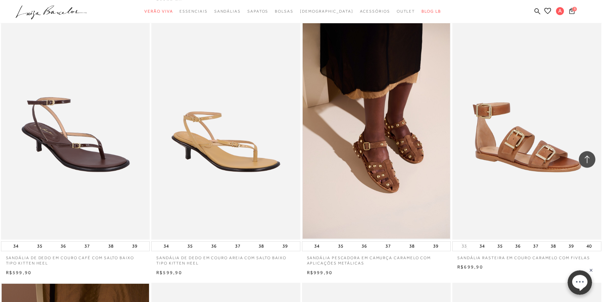
scroll to position [5610, 0]
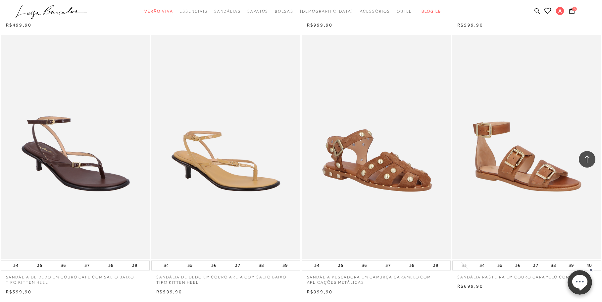
click at [371, 179] on img at bounding box center [377, 146] width 148 height 223
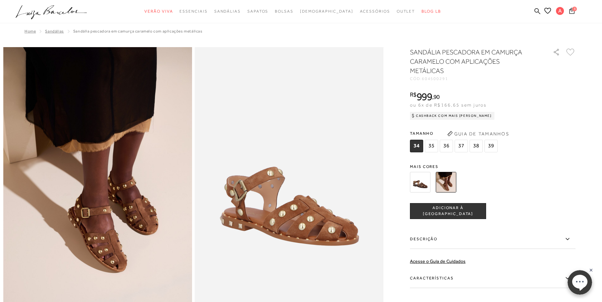
click at [460, 139] on span "37" at bounding box center [461, 145] width 13 height 13
click at [444, 205] on span "ADICIONAR À [GEOGRAPHIC_DATA]" at bounding box center [449, 211] width 76 height 12
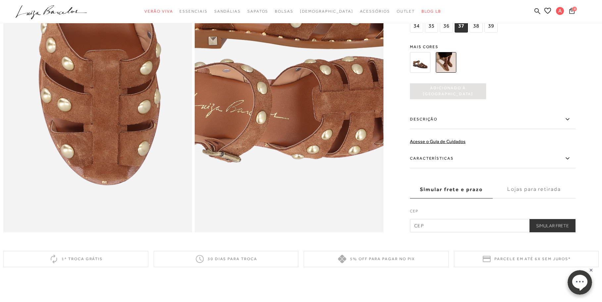
scroll to position [608, 0]
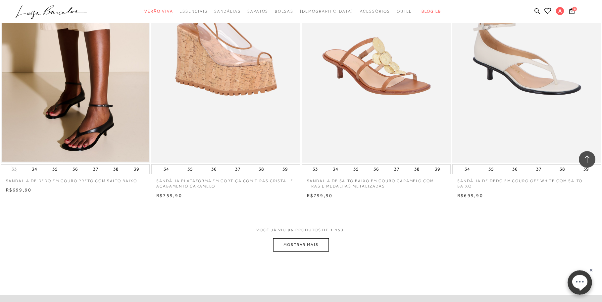
scroll to position [6252, 0]
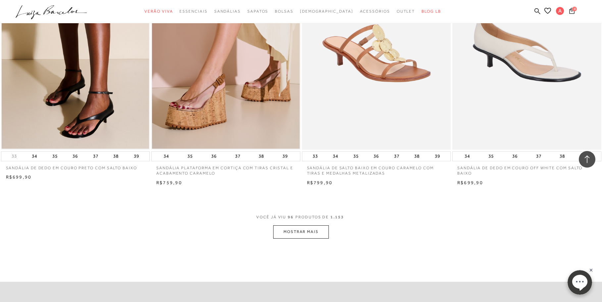
click at [303, 231] on button "MOSTRAR MAIS" at bounding box center [301, 231] width 56 height 13
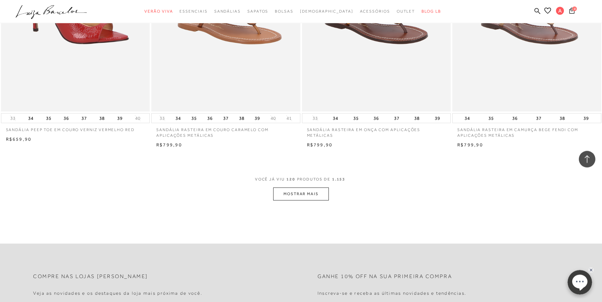
scroll to position [7942, 0]
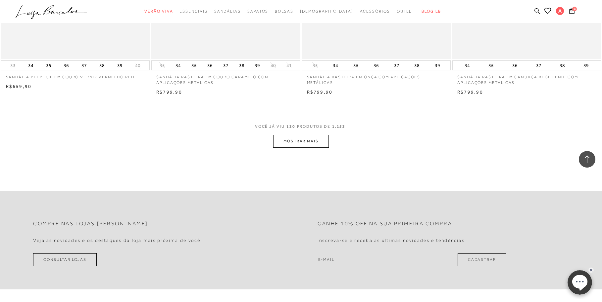
click at [300, 141] on button "MOSTRAR MAIS" at bounding box center [301, 141] width 56 height 13
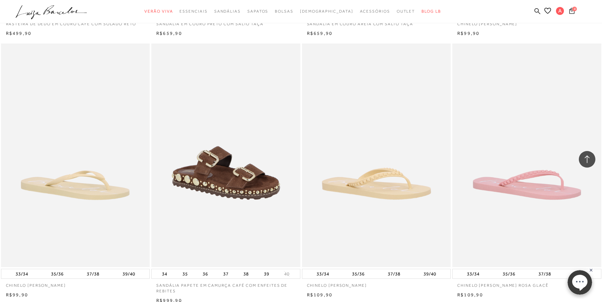
scroll to position [9564, 0]
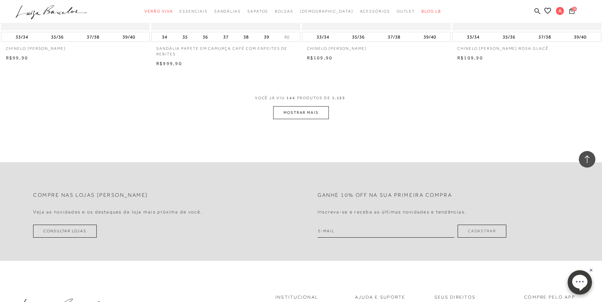
click at [313, 116] on button "MOSTRAR MAIS" at bounding box center [301, 112] width 56 height 13
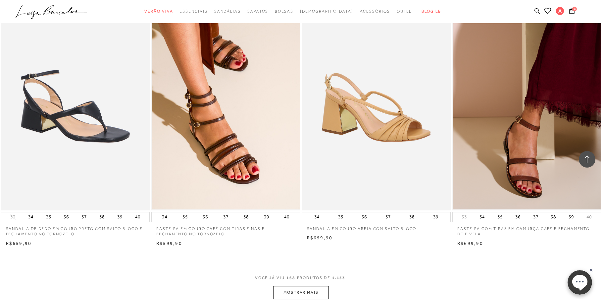
scroll to position [11119, 0]
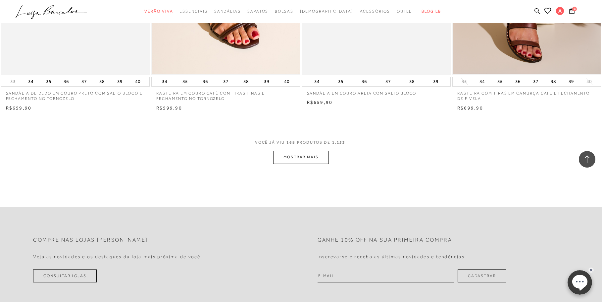
click at [301, 158] on button "MOSTRAR MAIS" at bounding box center [301, 156] width 56 height 13
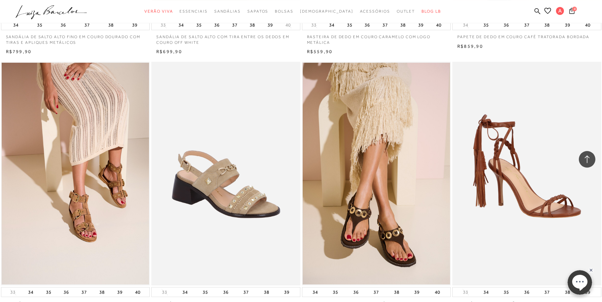
scroll to position [12741, 0]
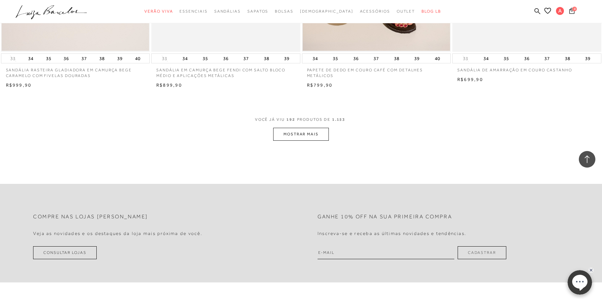
click at [301, 133] on button "MOSTRAR MAIS" at bounding box center [301, 134] width 56 height 13
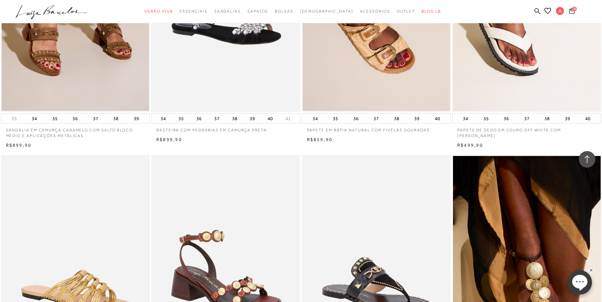
scroll to position [13113, 0]
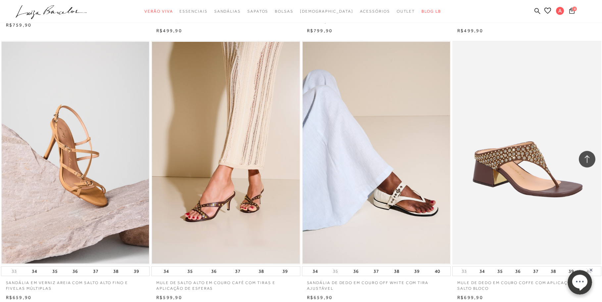
scroll to position [14330, 0]
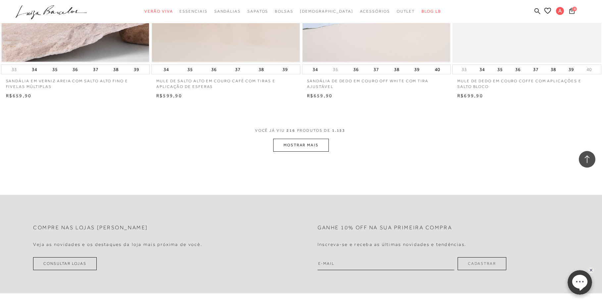
click at [295, 143] on button "MOSTRAR MAIS" at bounding box center [301, 144] width 56 height 13
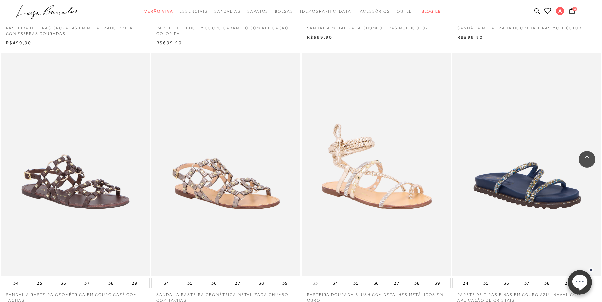
scroll to position [15918, 0]
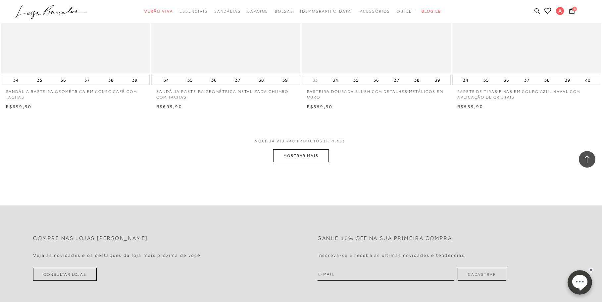
click at [305, 157] on button "MOSTRAR MAIS" at bounding box center [301, 155] width 56 height 13
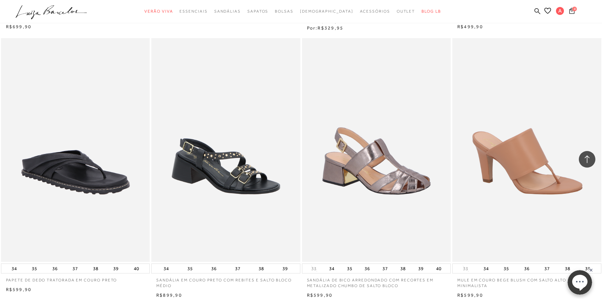
scroll to position [17540, 0]
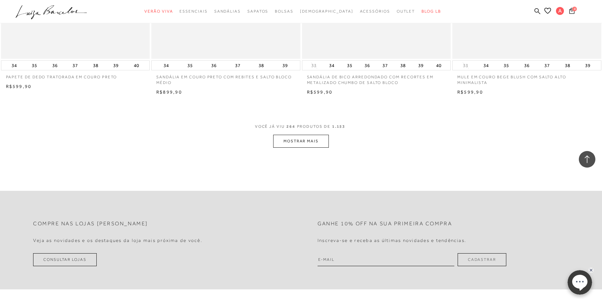
click at [305, 140] on button "MOSTRAR MAIS" at bounding box center [301, 141] width 56 height 13
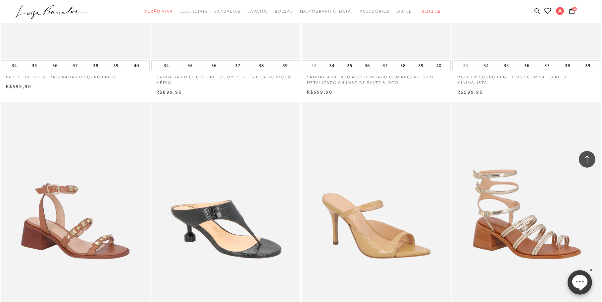
click at [574, 11] on icon at bounding box center [572, 11] width 5 height 6
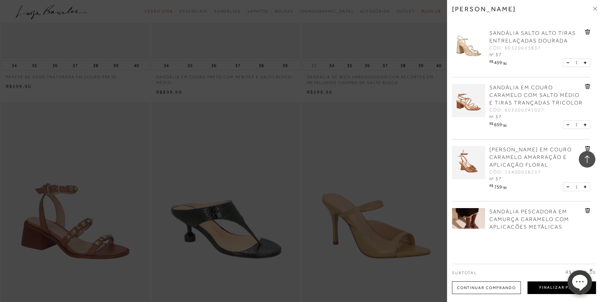
click at [539, 287] on button "Finalizar Pedido" at bounding box center [562, 287] width 69 height 13
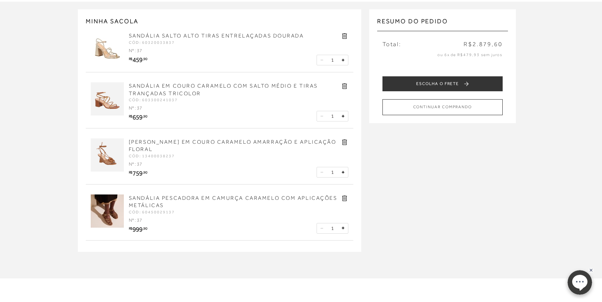
scroll to position [34, 0]
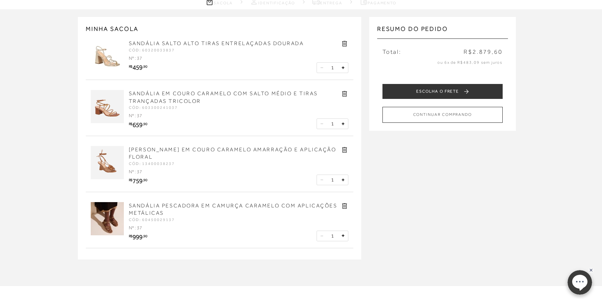
click at [347, 93] on icon at bounding box center [345, 94] width 8 height 8
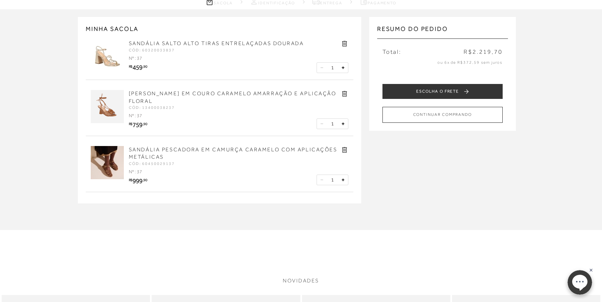
click at [107, 170] on img at bounding box center [107, 162] width 33 height 33
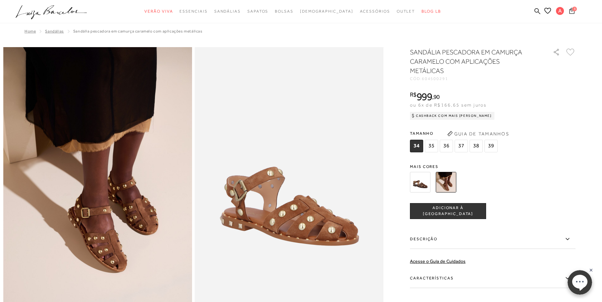
click at [574, 10] on icon at bounding box center [572, 11] width 5 height 6
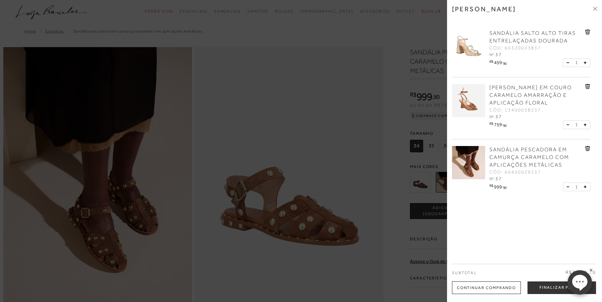
click at [587, 149] on icon at bounding box center [587, 148] width 5 height 5
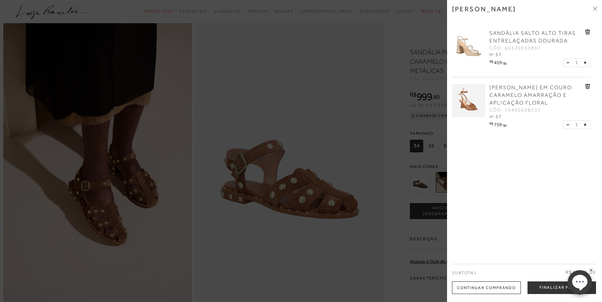
scroll to position [34, 0]
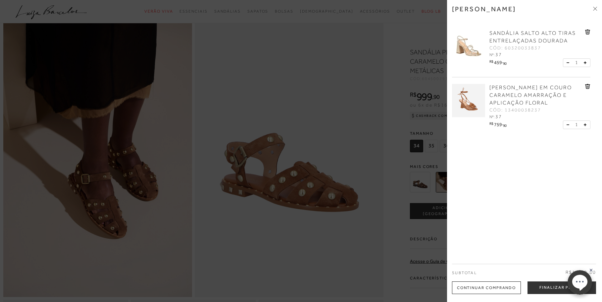
click at [323, 132] on div at bounding box center [301, 151] width 602 height 302
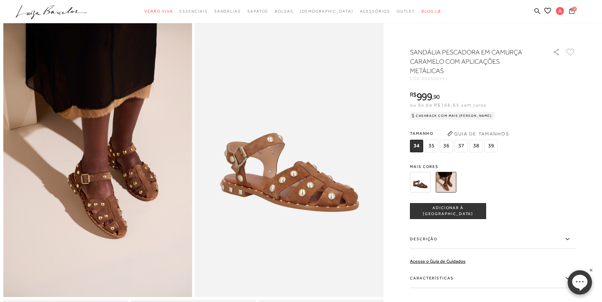
click at [573, 9] on icon at bounding box center [572, 11] width 5 height 6
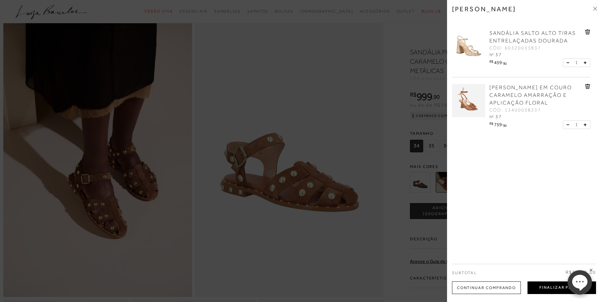
click at [550, 288] on button "Finalizar Pedido" at bounding box center [562, 287] width 69 height 13
